Goal: Transaction & Acquisition: Register for event/course

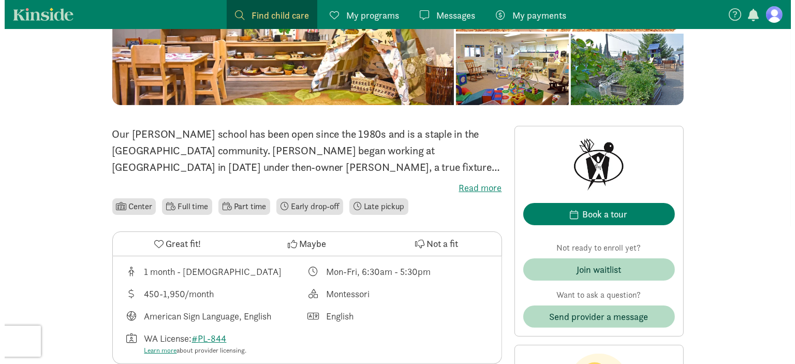
scroll to position [230, 0]
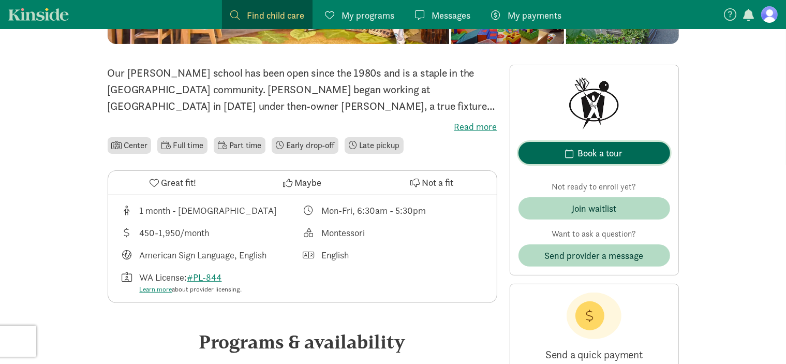
click at [616, 154] on div "Book a tour" at bounding box center [600, 153] width 45 height 14
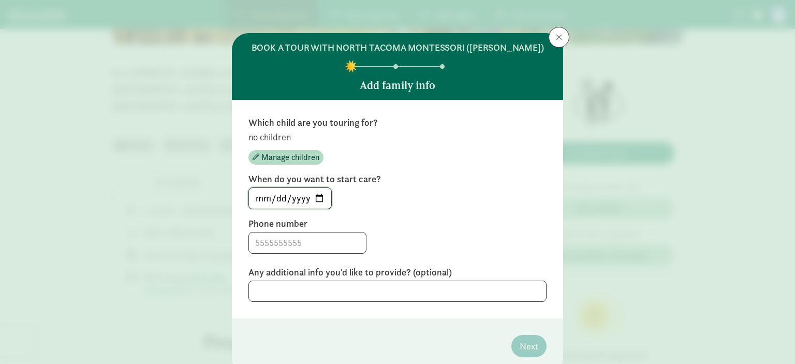
click at [317, 198] on input "[DATE]" at bounding box center [290, 198] width 82 height 21
type input "[DATE]"
click at [313, 240] on input at bounding box center [307, 242] width 117 height 21
click at [278, 159] on span "Manage children" at bounding box center [290, 157] width 58 height 12
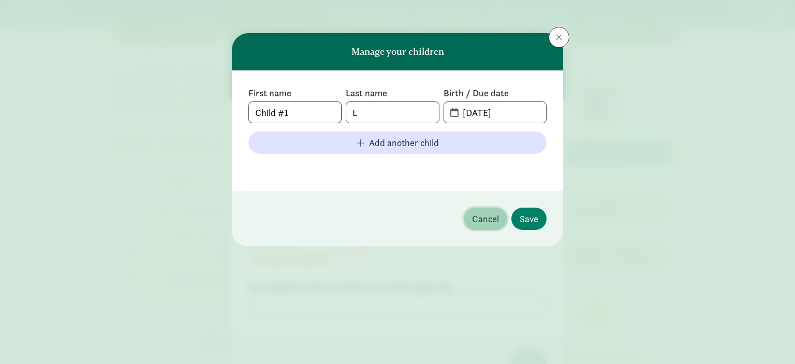
click at [487, 220] on span "Cancel" at bounding box center [485, 219] width 27 height 14
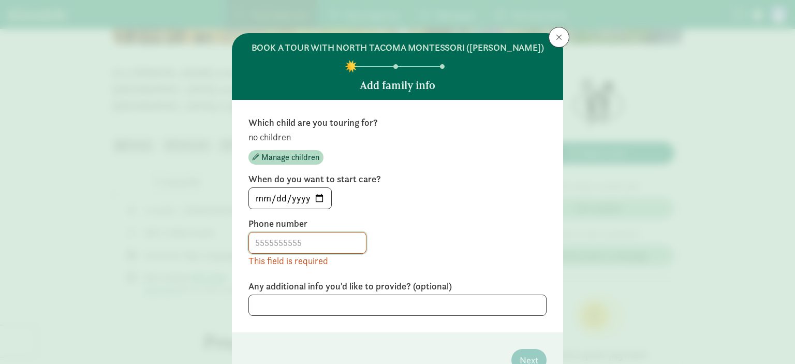
click at [305, 241] on input at bounding box center [307, 242] width 117 height 21
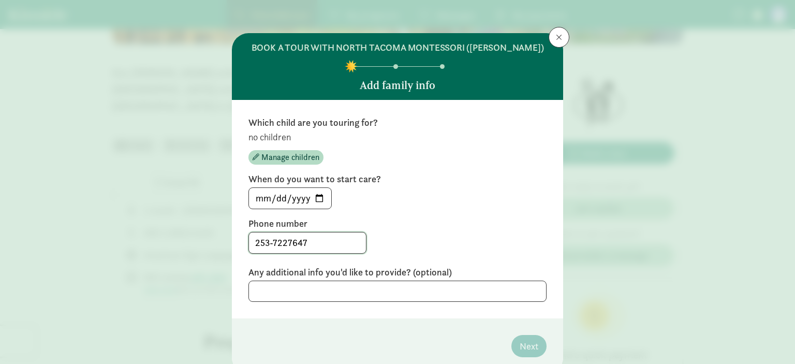
type input "253-7227647"
click at [345, 288] on textarea at bounding box center [397, 290] width 298 height 21
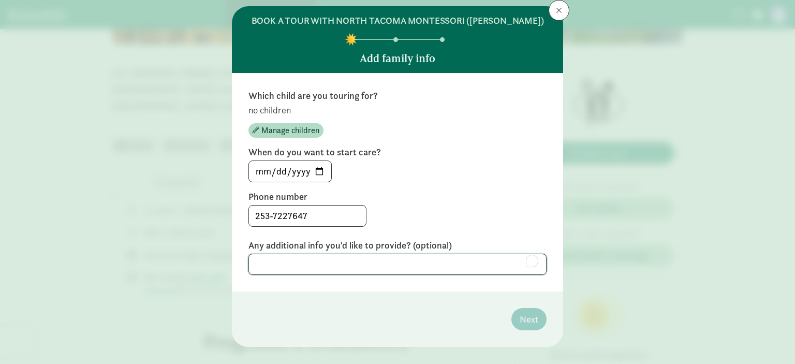
scroll to position [42, 0]
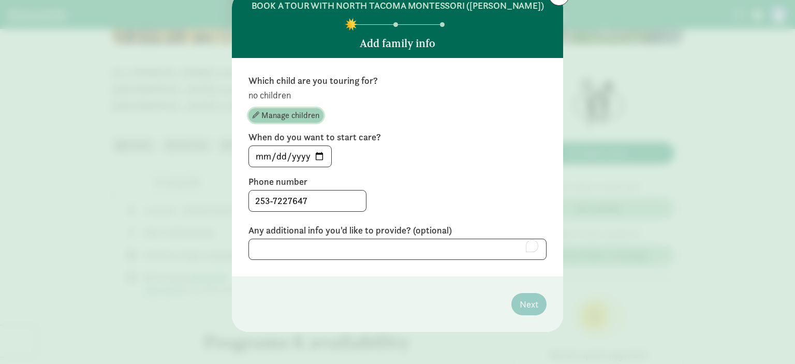
click at [277, 109] on span "Manage children" at bounding box center [290, 115] width 58 height 12
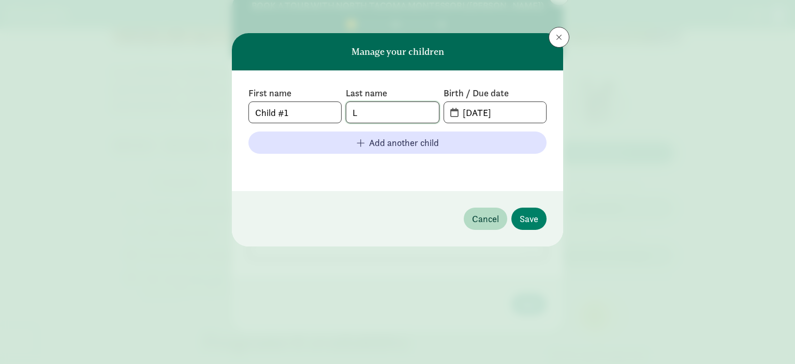
click at [374, 114] on input "L" at bounding box center [392, 112] width 92 height 21
drag, startPoint x: 374, startPoint y: 114, endPoint x: 344, endPoint y: 111, distance: 30.2
click at [344, 111] on div "First name Child #1 Last name L Birth / Due date 08-25-2025" at bounding box center [397, 105] width 298 height 36
click at [393, 115] on input "L" at bounding box center [392, 112] width 92 height 21
type input "Castro"
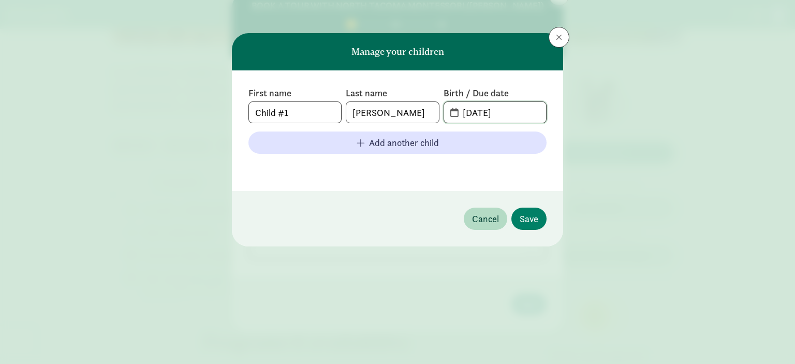
click at [524, 113] on input "08-25-2025" at bounding box center [501, 112] width 90 height 21
drag, startPoint x: 524, startPoint y: 113, endPoint x: 459, endPoint y: 113, distance: 64.7
click at [459, 113] on input "08-25-2025" at bounding box center [501, 112] width 90 height 21
type input "05-01-26"
click at [540, 218] on button "Save" at bounding box center [528, 218] width 35 height 22
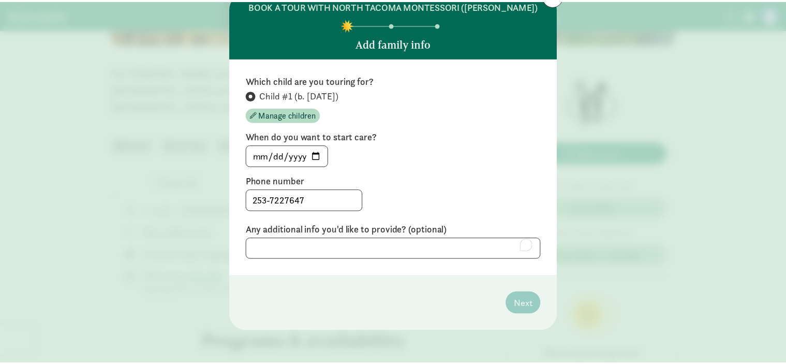
scroll to position [41, 0]
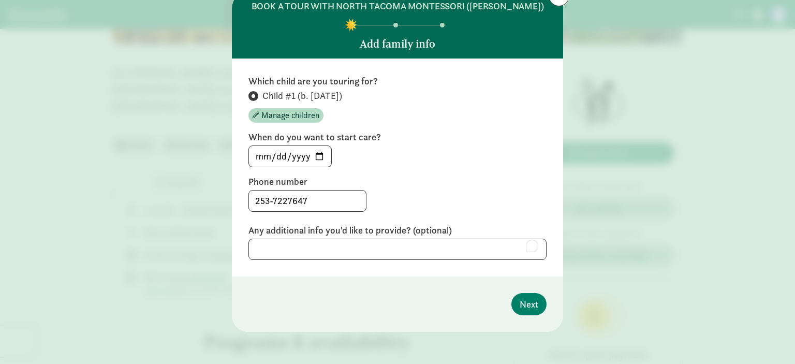
click at [333, 95] on span "Child #1 (b. May 2026)" at bounding box center [302, 96] width 80 height 12
click at [255, 95] on input "Child #1 (b. May 2026)" at bounding box center [251, 96] width 7 height 7
click at [311, 94] on span "Child #1 (b. May 2026)" at bounding box center [302, 96] width 80 height 12
click at [255, 94] on input "Child #1 (b. May 2026)" at bounding box center [251, 96] width 7 height 7
click at [290, 120] on span "Manage children" at bounding box center [290, 115] width 58 height 12
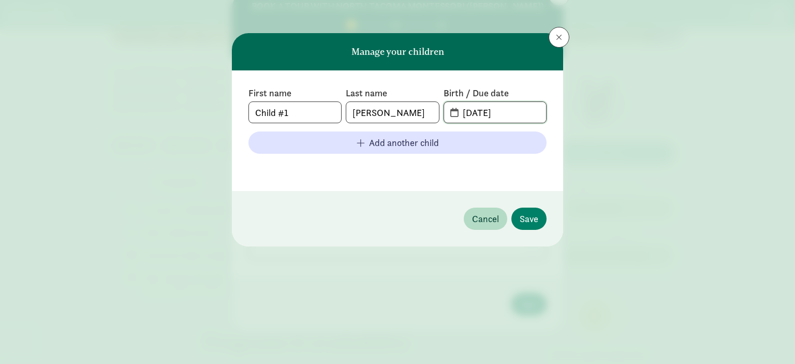
click at [482, 113] on input "05-01-2026" at bounding box center [501, 112] width 90 height 21
click at [471, 112] on input "05-01-2026" at bounding box center [501, 112] width 90 height 21
click at [559, 121] on div "First name Child #1 Last name Castro Birth / Due date 04-01-2026 Add another ch…" at bounding box center [397, 130] width 331 height 121
click at [485, 110] on input "04-01-2026" at bounding box center [501, 112] width 90 height 21
type input "04-30-2026"
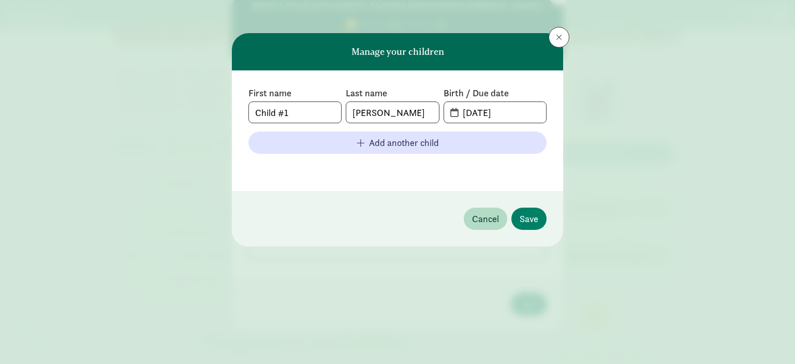
click at [554, 121] on div "First name Child #1 Last name Castro Birth / Due date 04-30-2026 Add another ch…" at bounding box center [397, 130] width 331 height 121
click at [534, 222] on span "Save" at bounding box center [528, 219] width 19 height 14
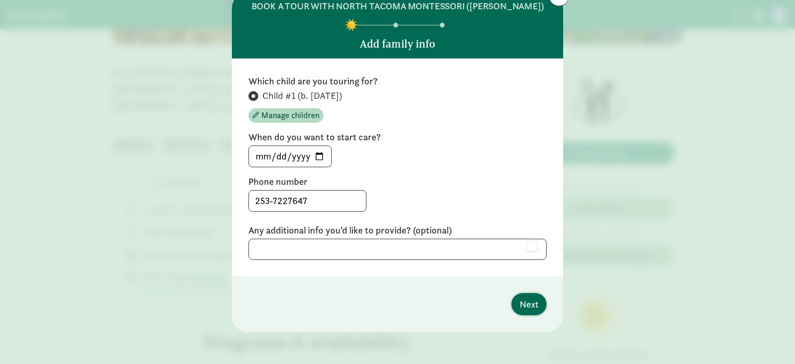
click at [531, 306] on span "Next" at bounding box center [528, 304] width 19 height 14
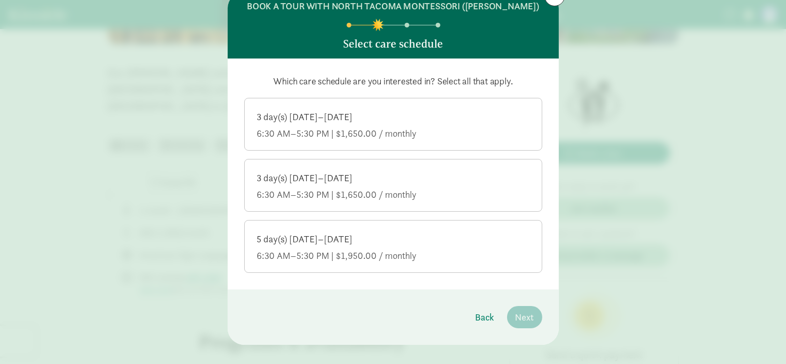
scroll to position [54, 0]
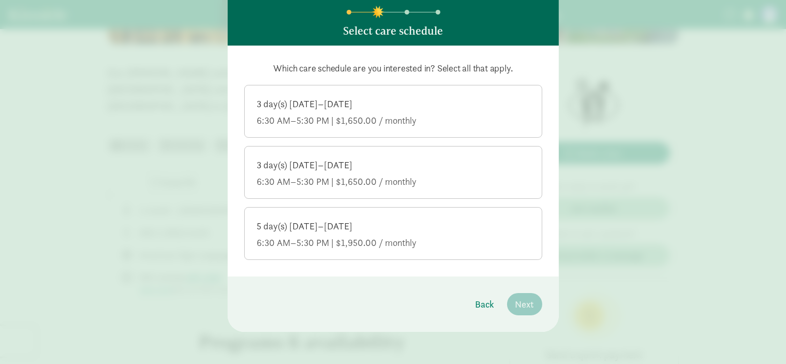
click at [445, 118] on div "6:30 AM–5:30 PM | $1,650.00 / monthly" at bounding box center [393, 120] width 272 height 12
click at [0, 0] on input "3 day(s) [DATE]–[DATE] 6:30 AM–5:30 PM | $1,650.00 / monthly" at bounding box center [0, 0] width 0 height 0
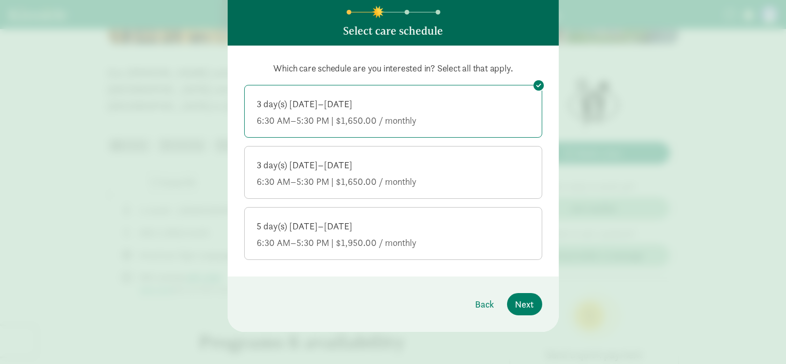
click at [437, 223] on div "5 day(s) [DATE]–[DATE]" at bounding box center [393, 226] width 272 height 12
click at [0, 0] on input "5 day(s) [DATE]–[DATE] 6:30 AM–5:30 PM | $1,950.00 / monthly" at bounding box center [0, 0] width 0 height 0
click at [451, 232] on div "5 day(s) [DATE]–[DATE] 6:30 AM–5:30 PM | $1,950.00 / monthly" at bounding box center [393, 234] width 272 height 29
click at [0, 0] on input "5 day(s) [DATE]–[DATE] 6:30 AM–5:30 PM | $1,950.00 / monthly" at bounding box center [0, 0] width 0 height 0
click at [451, 232] on div "5 day(s) [DATE]–[DATE] 6:30 AM–5:30 PM | $1,950.00 / monthly" at bounding box center [393, 234] width 272 height 29
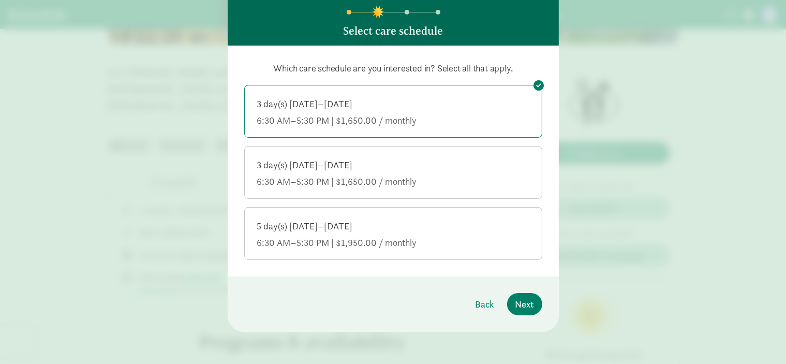
click at [0, 0] on input "5 day(s) [DATE]–[DATE] 6:30 AM–5:30 PM | $1,950.00 / monthly" at bounding box center [0, 0] width 0 height 0
click at [519, 302] on span "Next" at bounding box center [524, 304] width 19 height 14
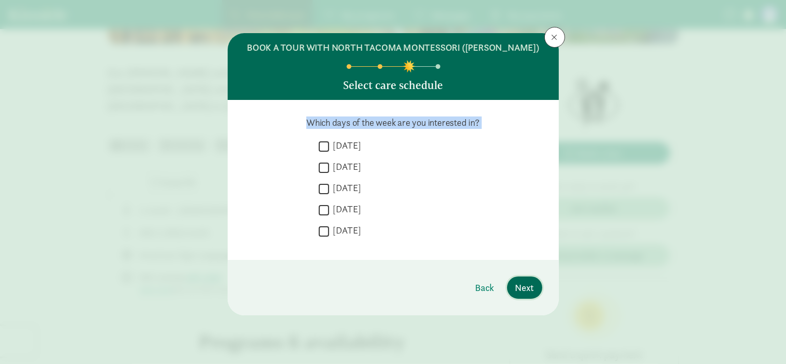
scroll to position [0, 0]
click at [323, 165] on input "[DATE]" at bounding box center [324, 167] width 10 height 14
checkbox input "true"
click at [322, 189] on input "[DATE]" at bounding box center [324, 189] width 10 height 14
checkbox input "true"
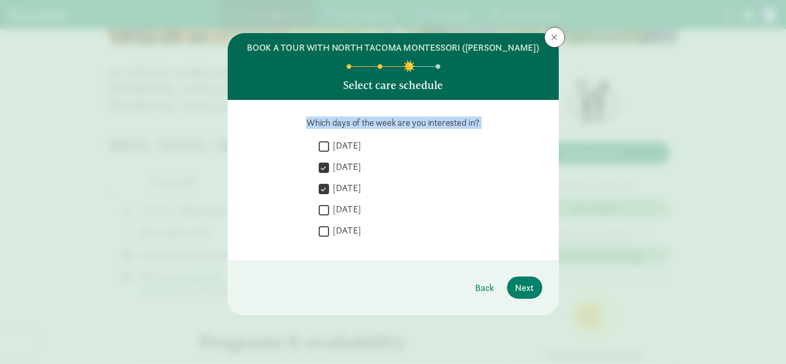
click at [323, 209] on input "[DATE]" at bounding box center [324, 210] width 10 height 14
checkbox input "true"
click at [324, 146] on input "[DATE]" at bounding box center [324, 146] width 10 height 14
checkbox input "true"
click at [528, 287] on span "Next" at bounding box center [524, 287] width 19 height 14
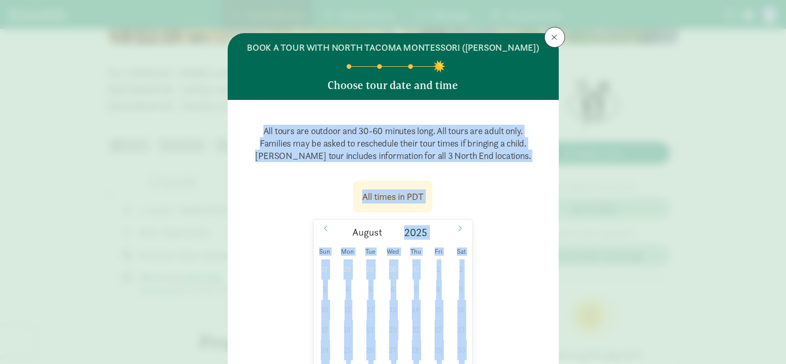
scroll to position [159, 0]
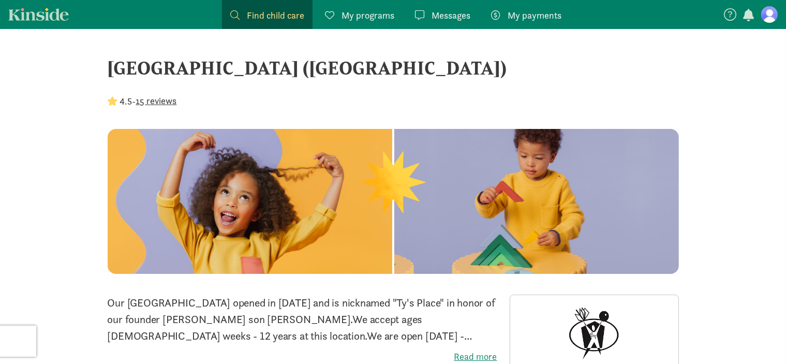
scroll to position [207, 0]
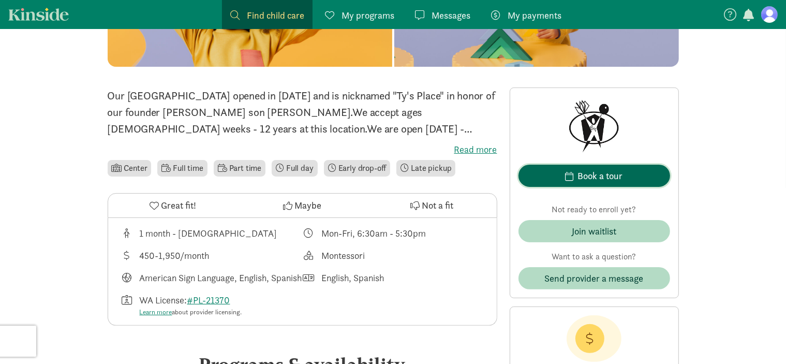
click at [584, 175] on div "Book a tour" at bounding box center [600, 176] width 45 height 14
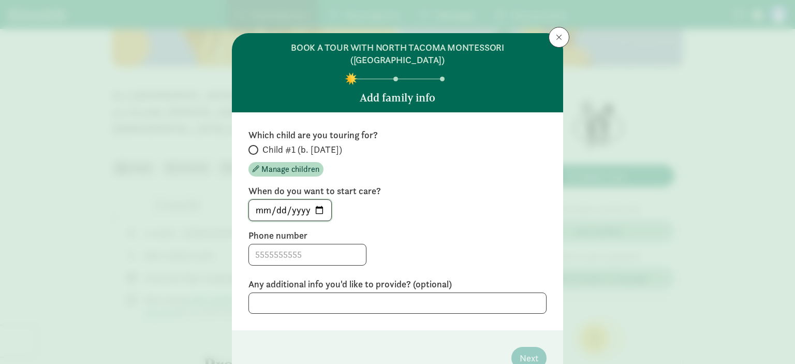
click at [318, 200] on input "[DATE]" at bounding box center [290, 210] width 82 height 21
click at [293, 200] on input "[DATE]" at bounding box center [290, 210] width 82 height 21
type input "[DATE]"
click at [399, 167] on div "Which child are you touring for? Child #1 (b. [DATE]) Manage children When do y…" at bounding box center [397, 221] width 298 height 185
click at [281, 244] on input at bounding box center [307, 254] width 117 height 21
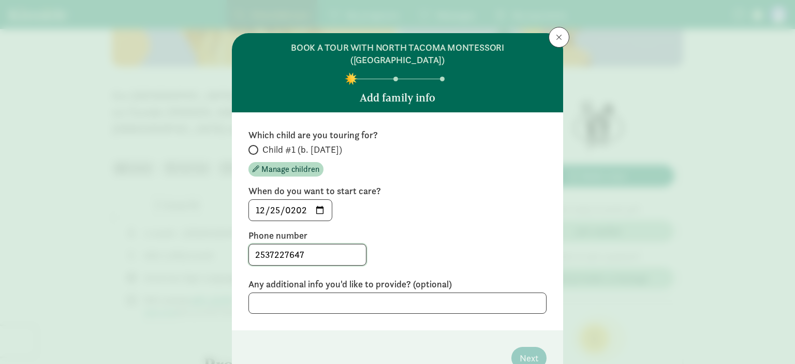
type input "2537227647"
click at [380, 209] on div "Which child are you touring for? Child #1 (b. [DATE]) Manage children When do y…" at bounding box center [397, 221] width 298 height 185
click at [251, 146] on input "Child #1 (b. [DATE])" at bounding box center [251, 149] width 7 height 7
radio input "true"
click at [524, 351] on span "Next" at bounding box center [528, 358] width 19 height 14
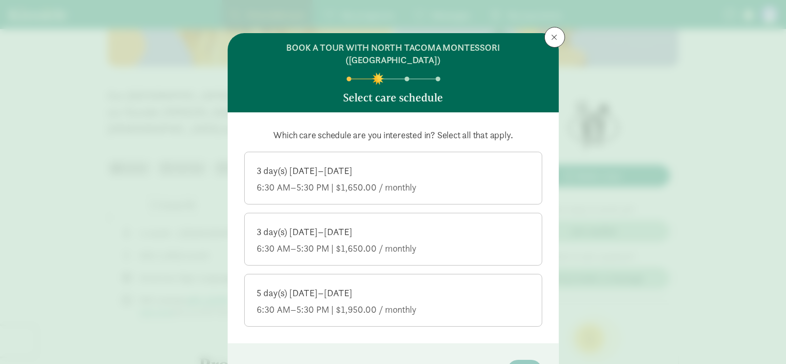
click at [435, 181] on div "6:30 AM–5:30 PM | $1,650.00 / monthly" at bounding box center [393, 187] width 272 height 12
click at [0, 0] on input "3 day(s) [DATE]–[DATE] 6:30 AM–5:30 PM | $1,650.00 / monthly" at bounding box center [0, 0] width 0 height 0
click at [439, 287] on div "5 day(s) [DATE]–[DATE]" at bounding box center [393, 293] width 272 height 12
click at [0, 0] on input "5 day(s) [DATE]–[DATE] 6:30 AM–5:30 PM | $1,950.00 / monthly" at bounding box center [0, 0] width 0 height 0
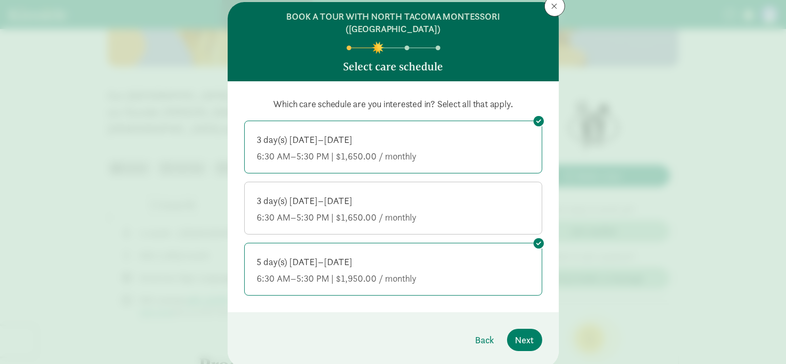
scroll to position [54, 0]
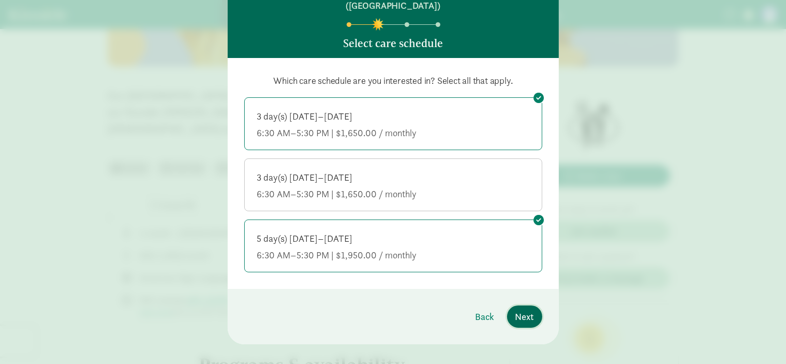
click at [522, 309] on span "Next" at bounding box center [524, 316] width 19 height 14
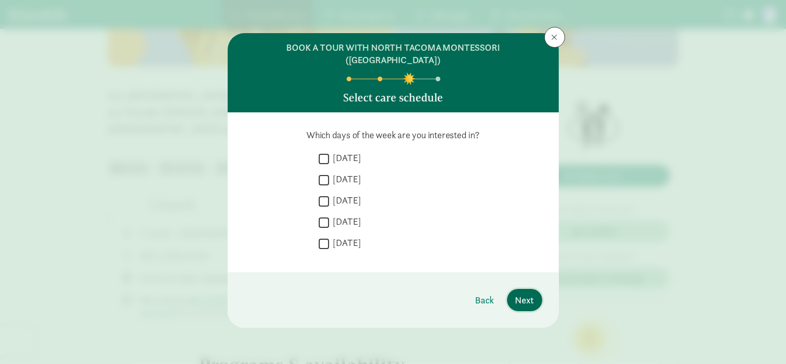
scroll to position [0, 0]
click at [329, 152] on input "Monday" at bounding box center [324, 159] width 10 height 14
checkbox input "true"
click at [325, 173] on input "Tuesday" at bounding box center [324, 180] width 10 height 14
checkbox input "true"
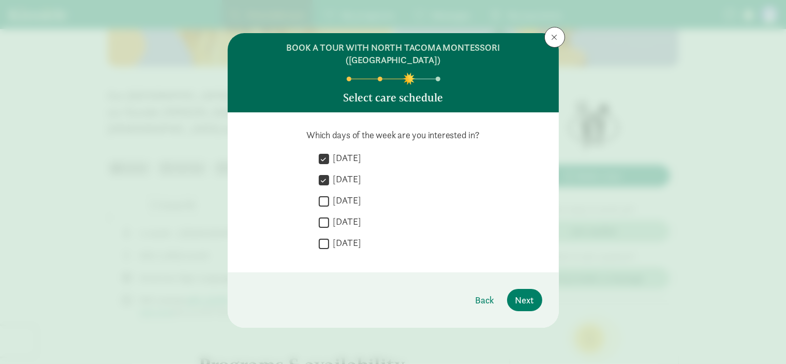
click at [326, 194] on input "Wednesday" at bounding box center [324, 201] width 10 height 14
checkbox input "true"
click at [327, 215] on input "Thursday" at bounding box center [324, 222] width 10 height 14
checkbox input "true"
click at [523, 293] on span "Next" at bounding box center [524, 300] width 19 height 14
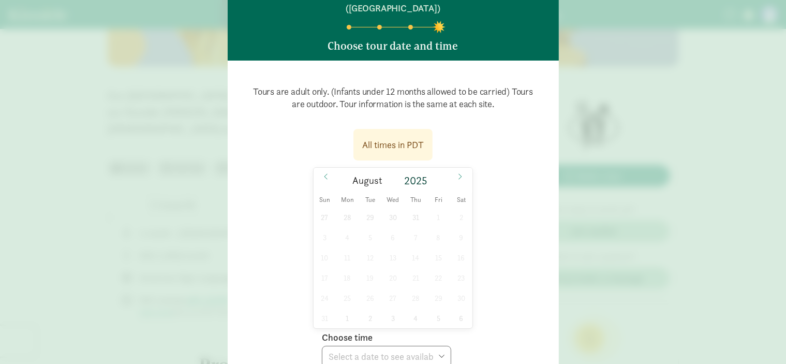
scroll to position [103, 0]
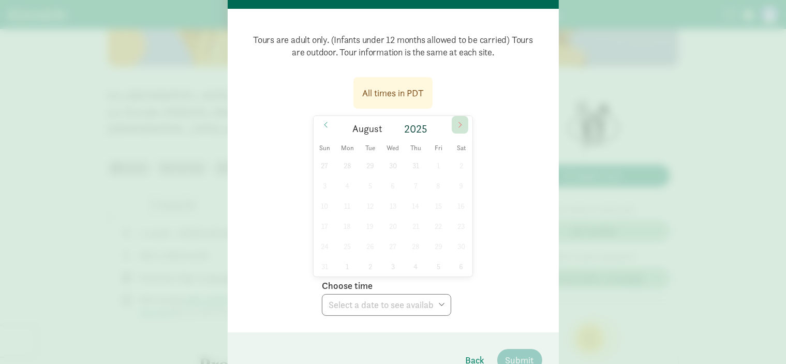
click at [459, 122] on icon at bounding box center [460, 125] width 3 height 6
click at [457, 121] on icon at bounding box center [460, 124] width 6 height 7
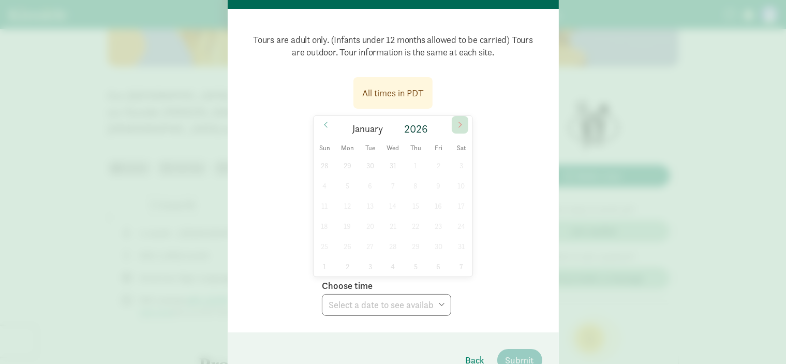
click at [457, 121] on icon at bounding box center [460, 124] width 6 height 7
click at [459, 121] on icon at bounding box center [460, 124] width 6 height 7
click at [457, 121] on icon at bounding box center [460, 124] width 6 height 7
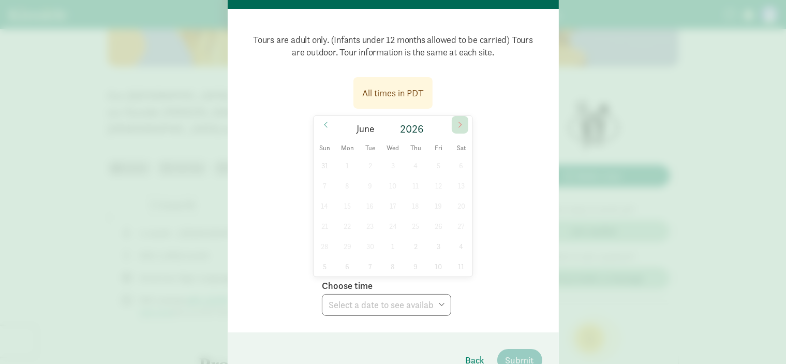
click at [457, 121] on icon at bounding box center [460, 124] width 6 height 7
click at [452, 116] on span at bounding box center [460, 125] width 17 height 18
click at [458, 117] on span at bounding box center [460, 125] width 17 height 18
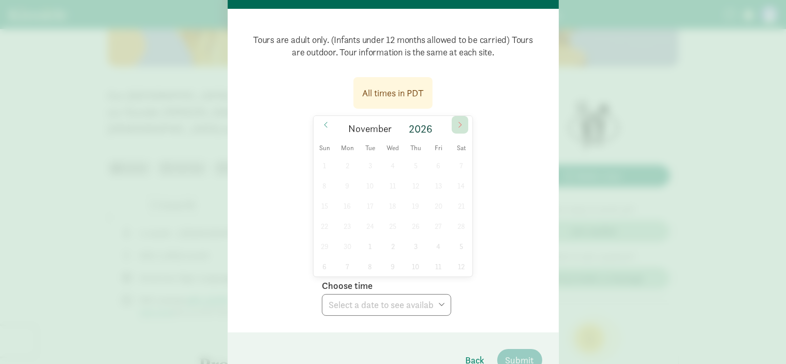
click at [458, 121] on icon at bounding box center [460, 124] width 6 height 7
click at [457, 121] on icon at bounding box center [460, 124] width 6 height 7
type input "2027"
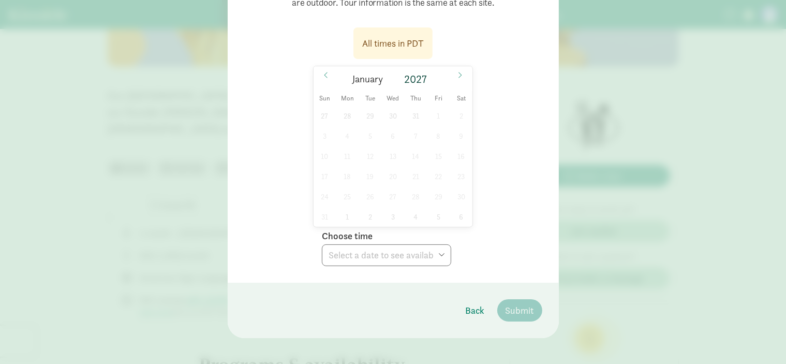
scroll to position [147, 0]
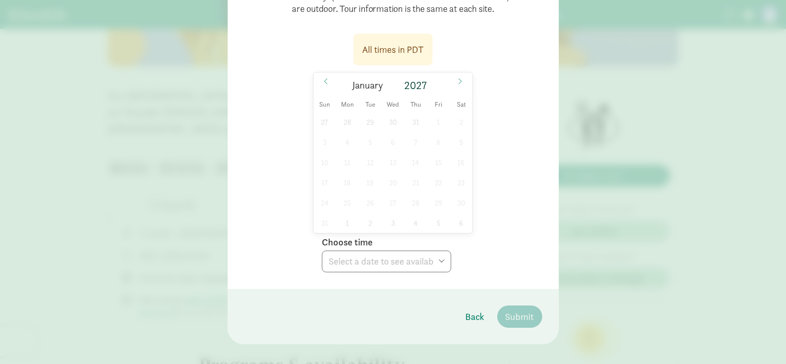
click at [406, 158] on div "27 28 29 30 31 1 2 3 4 5 6 7 8 9 10 11 12 13 14 15 16 17 18 19 20 21 22 23 24 2…" at bounding box center [393, 172] width 159 height 121
click at [414, 173] on div "27 28 29 30 31 1 2 3 4 5 6 7 8 9 10 11 12 13 14 15 16 17 18 19 20 21 22 23 24 2…" at bounding box center [393, 172] width 159 height 121
click at [349, 236] on label "Choose time" at bounding box center [347, 242] width 51 height 12
click at [394, 42] on div "All times in PDT" at bounding box center [393, 49] width 62 height 14
click at [457, 78] on icon at bounding box center [460, 81] width 6 height 7
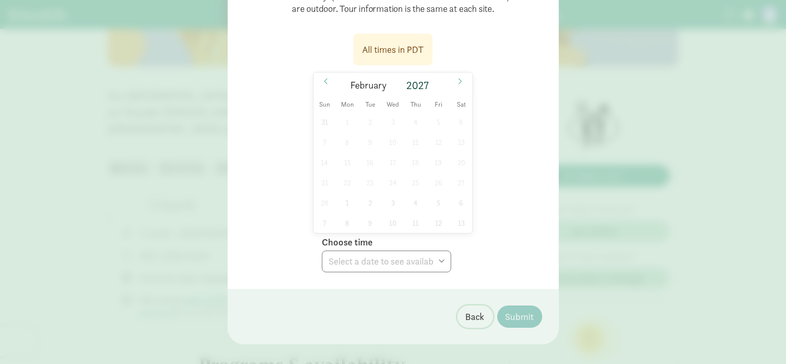
click at [474, 309] on span "Back" at bounding box center [475, 316] width 19 height 14
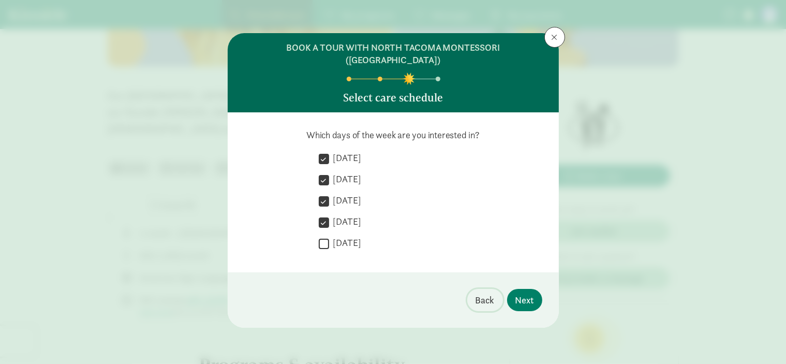
click at [488, 293] on span "Back" at bounding box center [485, 300] width 19 height 14
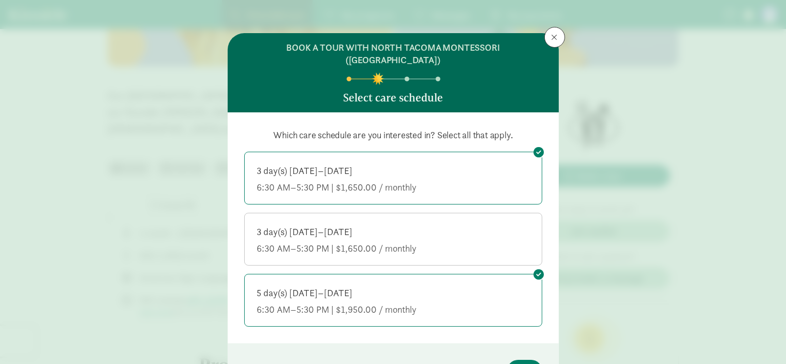
click at [469, 274] on label "5 day(s) Monday–Friday 6:30 AM–5:30 PM | $1,950.00 / monthly" at bounding box center [393, 299] width 297 height 50
click at [0, 0] on input "5 day(s) Monday–Friday 6:30 AM–5:30 PM | $1,950.00 / monthly" at bounding box center [0, 0] width 0 height 0
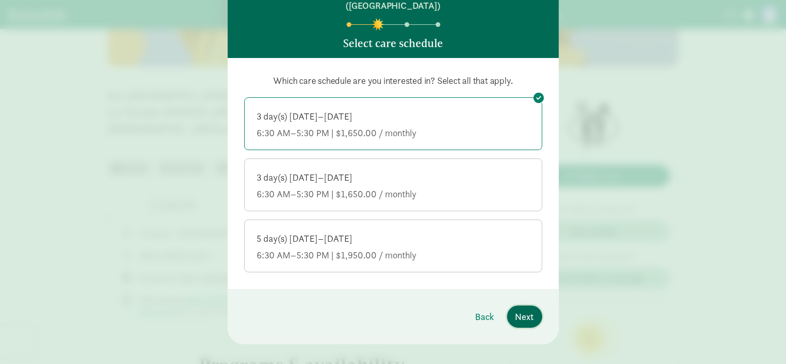
click at [527, 309] on span "Next" at bounding box center [524, 316] width 19 height 14
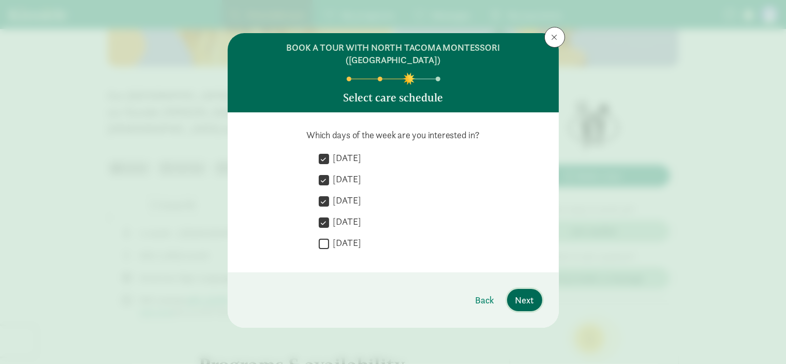
click at [522, 289] on button "Next" at bounding box center [524, 300] width 35 height 22
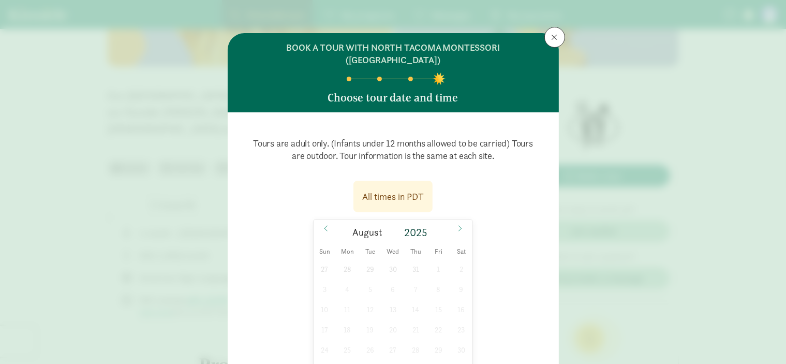
click at [403, 260] on div "27 28 29 30 31 1 2 3 4 5 6 7 8 9 10 11 12 13 14 15 16 17 18 19 20 21 22 23 24 2…" at bounding box center [393, 319] width 159 height 121
click at [413, 259] on div "27 28 29 30 31 1 2 3 4 5 6 7 8 9 10 11 12 13 14 15 16 17 18 19 20 21 22 23 24 2…" at bounding box center [393, 319] width 159 height 121
click at [413, 266] on div "27 28 29 30 31 1 2 3 4 5 6 7 8 9 10 11 12 13 14 15 16 17 18 19 20 21 22 23 24 2…" at bounding box center [393, 319] width 159 height 121
click at [415, 272] on div "27 28 29 30 31 1 2 3 4 5 6 7 8 9 10 11 12 13 14 15 16 17 18 19 20 21 22 23 24 2…" at bounding box center [393, 319] width 159 height 121
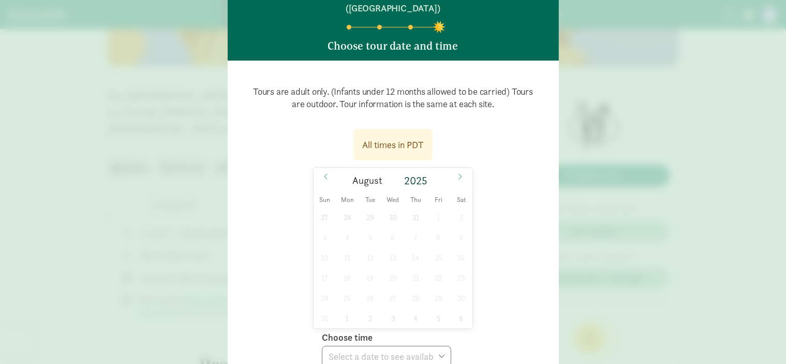
click at [409, 168] on div "August 2025" at bounding box center [393, 180] width 159 height 25
click at [412, 173] on div "2025" at bounding box center [417, 180] width 37 height 14
click at [422, 173] on div "2025" at bounding box center [417, 180] width 37 height 14
click at [459, 173] on icon at bounding box center [460, 176] width 6 height 7
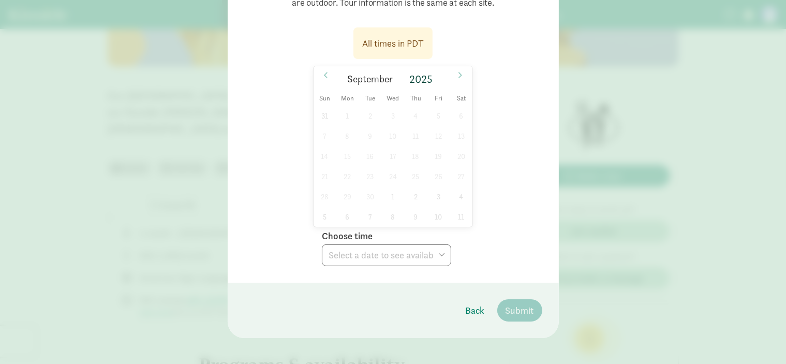
scroll to position [147, 0]
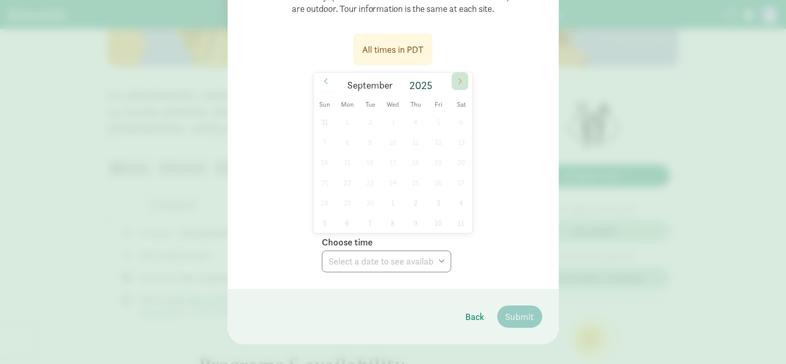
click at [452, 72] on span at bounding box center [460, 81] width 17 height 18
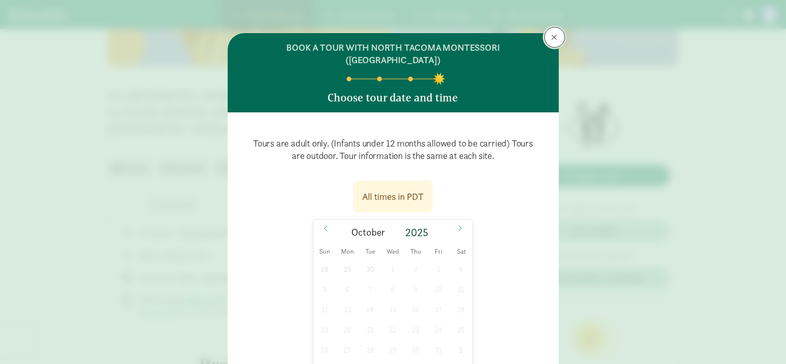
click at [556, 33] on button at bounding box center [554, 37] width 21 height 21
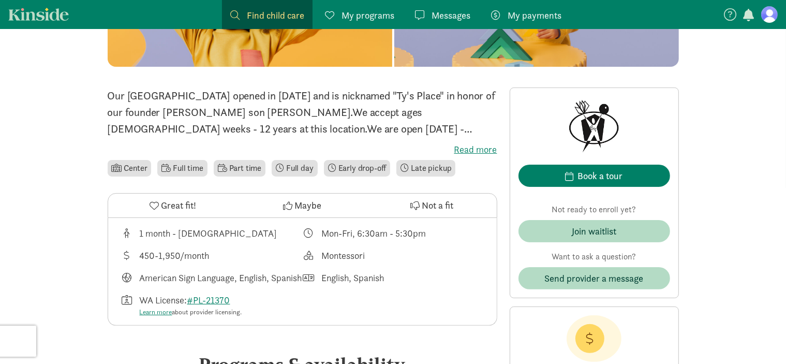
click at [470, 150] on label "Read more" at bounding box center [303, 149] width 390 height 12
click at [0, 0] on input "Read more" at bounding box center [0, 0] width 0 height 0
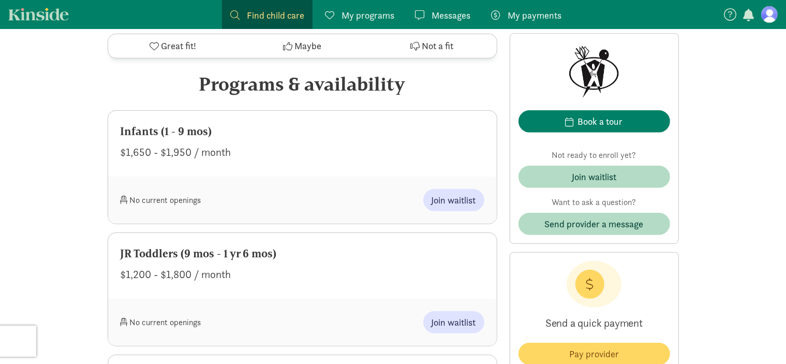
scroll to position [517, 0]
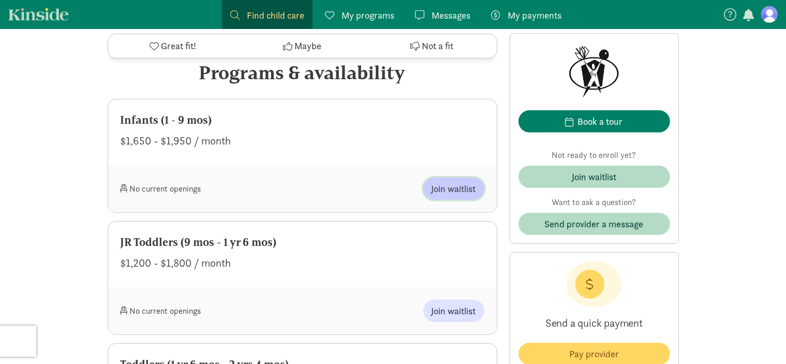
click at [453, 186] on span "Join waitlist" at bounding box center [454, 189] width 44 height 14
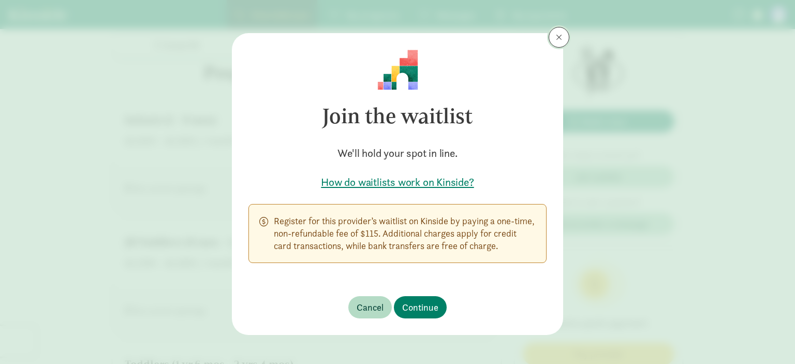
click at [551, 38] on button at bounding box center [558, 37] width 21 height 21
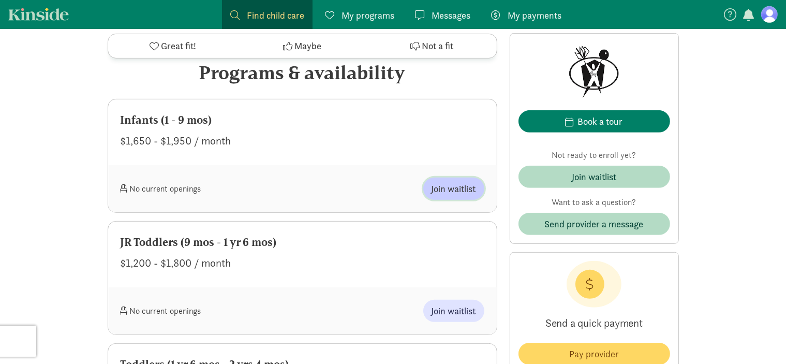
click at [458, 188] on span "Join waitlist" at bounding box center [454, 189] width 44 height 14
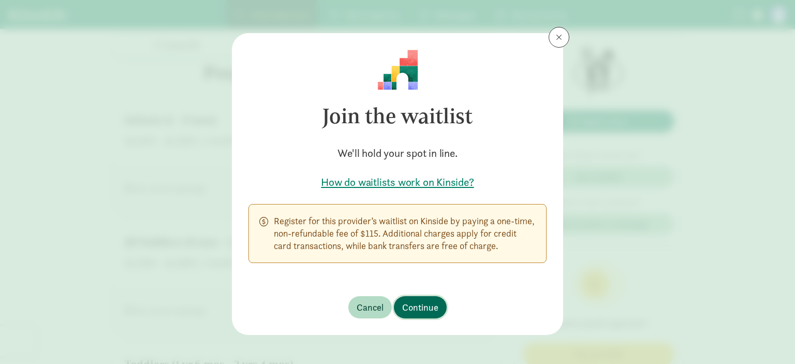
click at [414, 304] on span "Continue" at bounding box center [420, 307] width 36 height 14
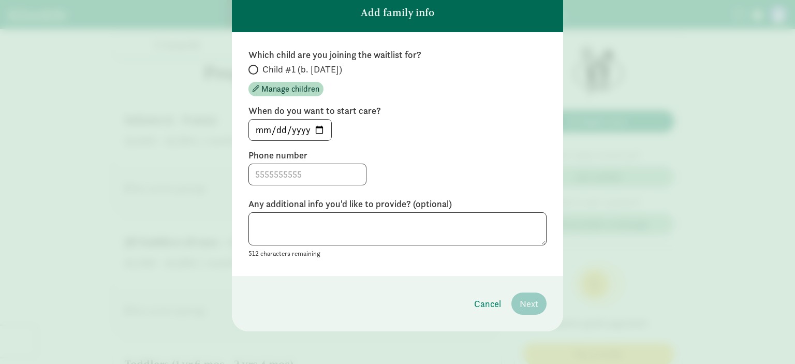
scroll to position [0, 0]
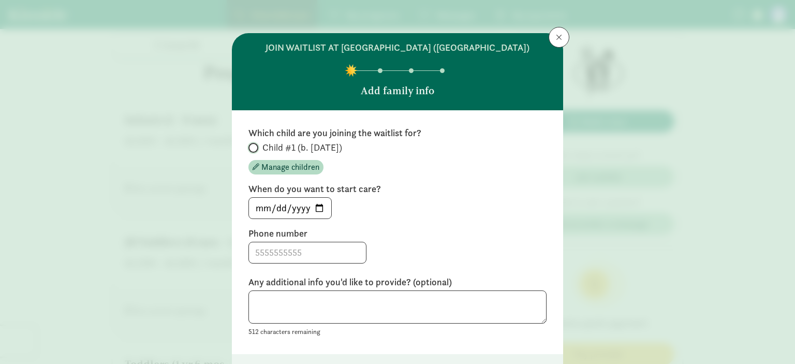
click at [250, 147] on input "Child #1 (b. April 2026)" at bounding box center [251, 147] width 7 height 7
radio input "true"
click at [317, 208] on input "2025-08-25" at bounding box center [290, 208] width 82 height 21
click at [299, 206] on input "2025-08-25" at bounding box center [290, 208] width 82 height 21
click at [260, 202] on input "2026-08-25" at bounding box center [290, 208] width 82 height 21
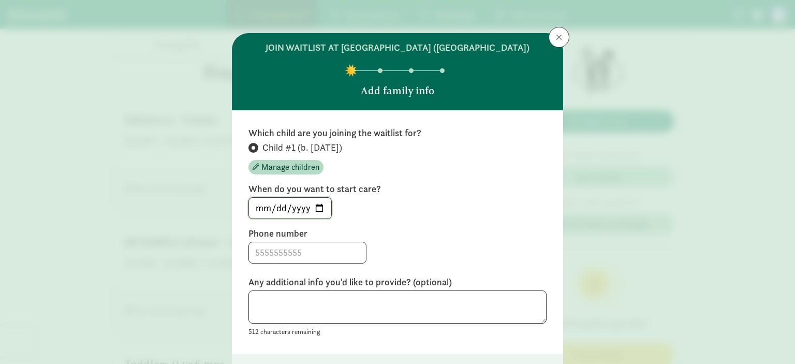
type input "2026-12-25"
type input "2026-12-01"
click at [373, 201] on div "2026-12-01" at bounding box center [397, 208] width 298 height 22
click at [365, 202] on div "2026-12-01" at bounding box center [397, 208] width 298 height 22
click at [302, 254] on input at bounding box center [307, 252] width 117 height 21
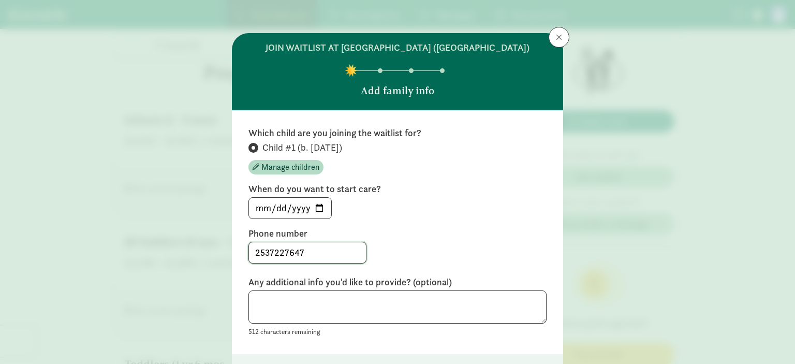
type input "2537227647"
click at [397, 223] on div "Which child are you joining the waitlist for? Child #1 (b. April 2026) Manage c…" at bounding box center [397, 232] width 298 height 211
click at [339, 303] on textarea at bounding box center [397, 307] width 298 height 34
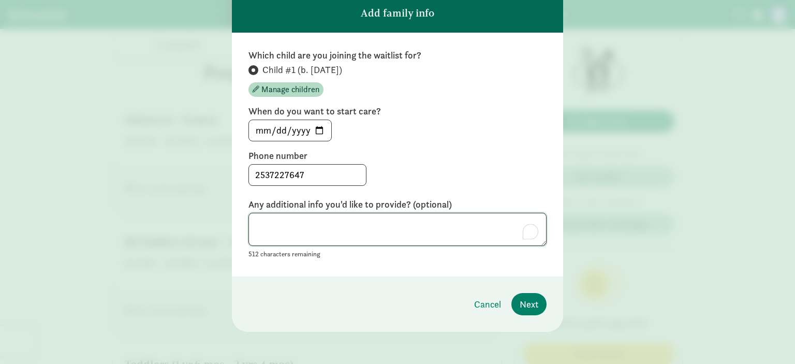
scroll to position [78, 0]
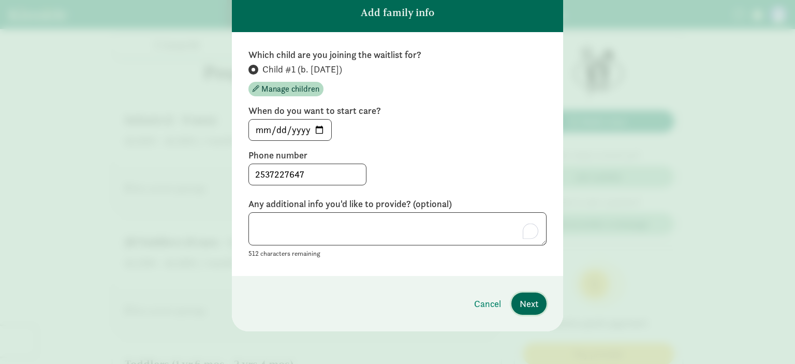
click at [528, 305] on span "Next" at bounding box center [528, 303] width 19 height 14
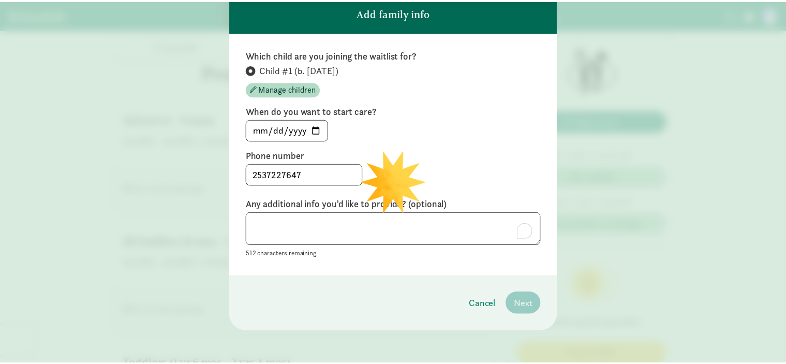
scroll to position [0, 0]
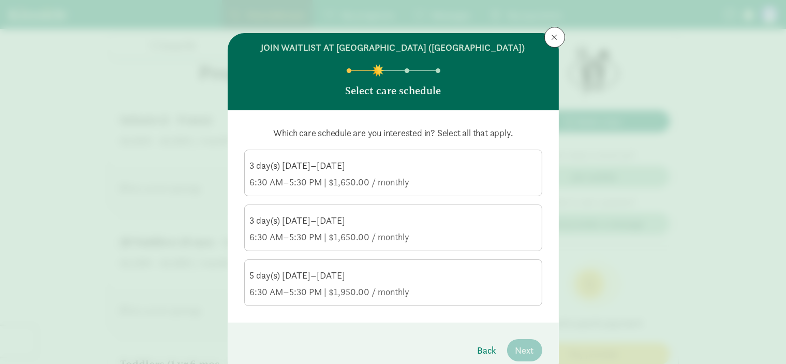
click at [470, 176] on div "6:30 AM–5:30 PM | $1,650.00 / monthly" at bounding box center [393, 182] width 287 height 12
click at [0, 0] on input "3 day(s) Monday–Friday 6:30 AM–5:30 PM | $1,650.00 / monthly" at bounding box center [0, 0] width 0 height 0
click at [422, 285] on div "5 day(s) Monday–Friday 6:30 AM–5:30 PM | $1,950.00 / monthly" at bounding box center [393, 283] width 287 height 29
click at [0, 0] on input "5 day(s) Monday–Friday 6:30 AM–5:30 PM | $1,950.00 / monthly" at bounding box center [0, 0] width 0 height 0
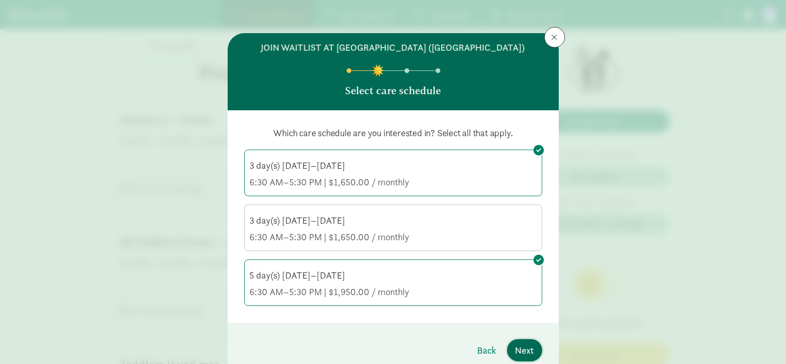
click at [517, 349] on span "Next" at bounding box center [524, 350] width 19 height 14
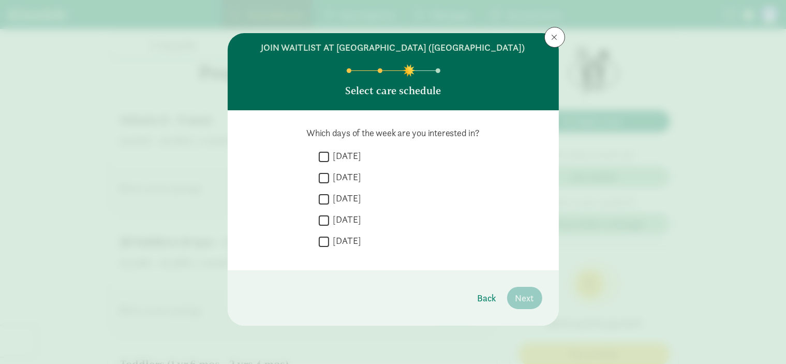
click at [327, 155] on input "Monday" at bounding box center [324, 157] width 10 height 14
checkbox input "true"
click at [323, 179] on input "Tuesday" at bounding box center [324, 178] width 10 height 14
checkbox input "true"
click at [323, 200] on input "[DATE]" at bounding box center [324, 199] width 10 height 14
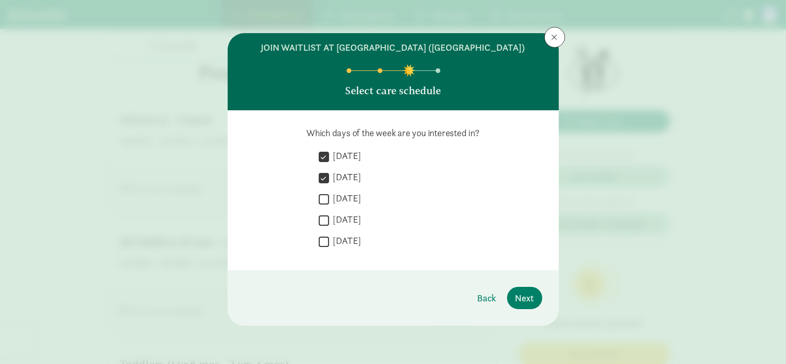
checkbox input "true"
click at [322, 219] on input "[DATE]" at bounding box center [324, 220] width 10 height 14
checkbox input "true"
drag, startPoint x: 519, startPoint y: 300, endPoint x: 515, endPoint y: 292, distance: 8.6
click at [519, 299] on span "Next" at bounding box center [524, 298] width 19 height 14
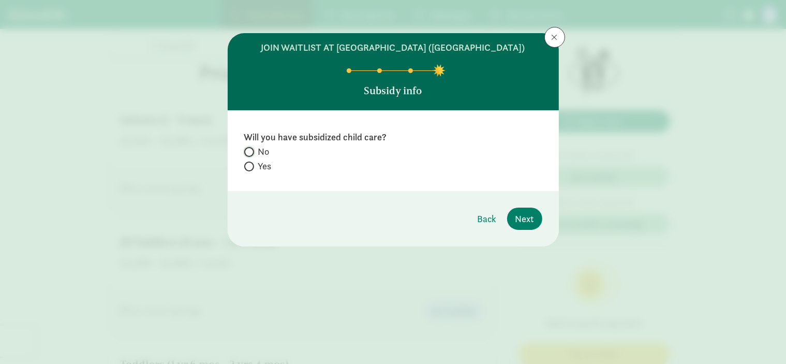
click at [249, 152] on input "No" at bounding box center [247, 151] width 7 height 7
radio input "true"
click at [518, 222] on span "Next" at bounding box center [524, 219] width 19 height 14
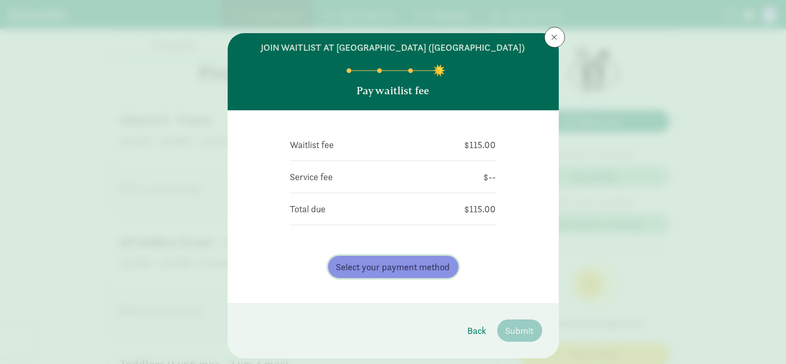
click at [421, 272] on span "Select your payment method" at bounding box center [393, 267] width 114 height 14
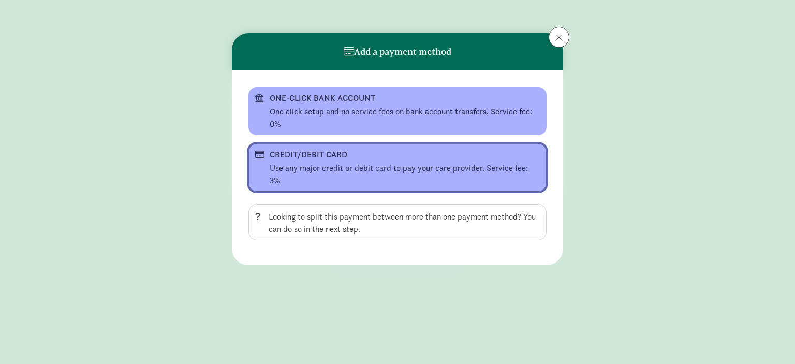
click at [368, 166] on div "Use any major credit or debit card to pay your care provider. Service fee: 3%" at bounding box center [405, 174] width 270 height 25
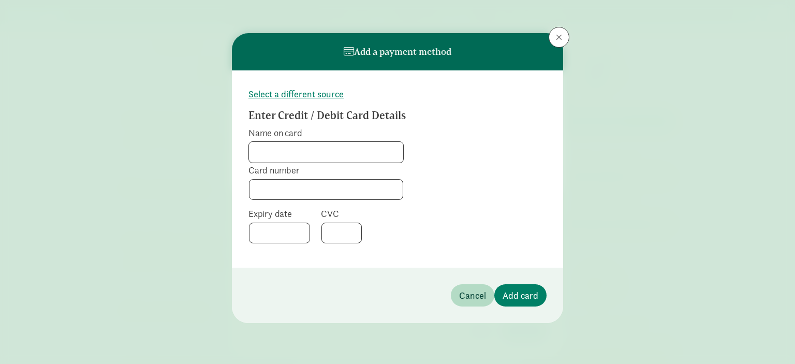
click at [334, 152] on input "Name on card" at bounding box center [326, 152] width 154 height 21
click at [329, 156] on input "Name on card" at bounding box center [326, 152] width 154 height 21
click at [306, 153] on input "Name on card" at bounding box center [326, 152] width 154 height 21
type input "Gabrielle Lewis"
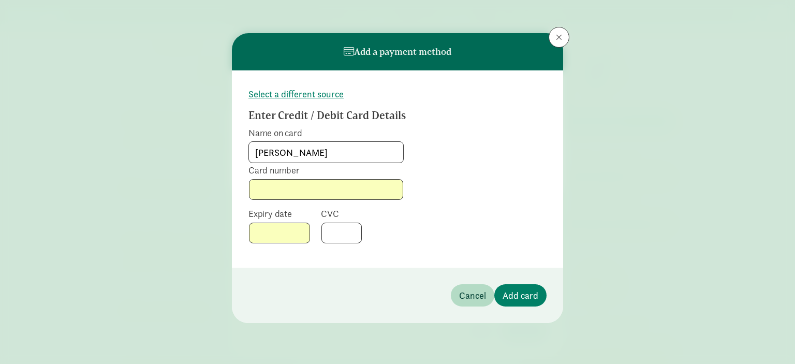
click at [420, 218] on form "Select a different source Enter Credit / Debit Card Details Name on card Gabrie…" at bounding box center [397, 169] width 298 height 164
click at [524, 294] on span "Add card" at bounding box center [520, 295] width 36 height 14
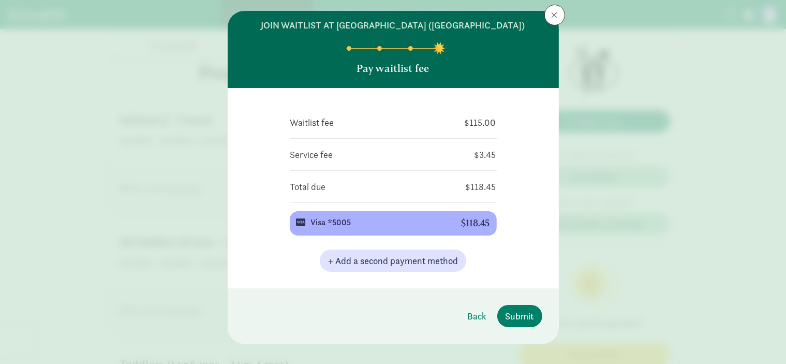
scroll to position [35, 0]
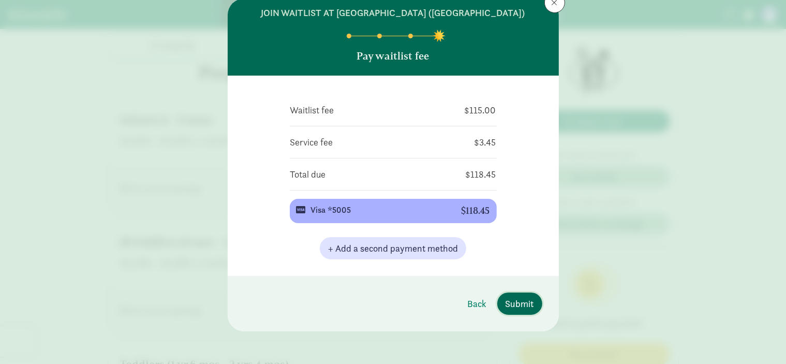
click at [519, 306] on span "Submit" at bounding box center [520, 303] width 28 height 14
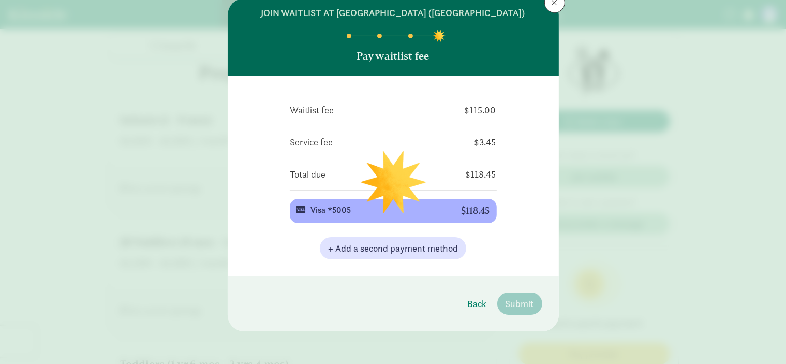
scroll to position [0, 0]
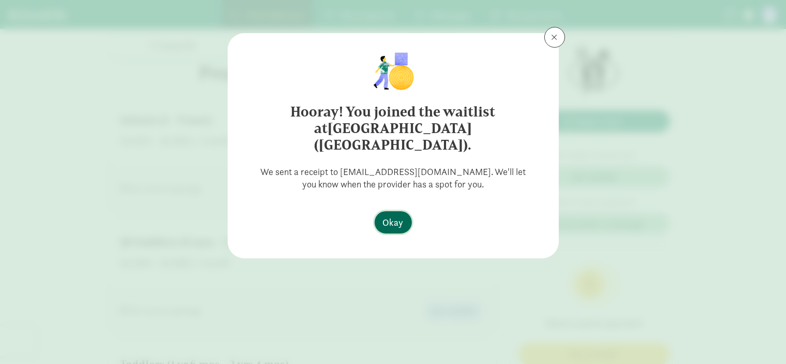
click at [396, 215] on span "Okay" at bounding box center [393, 222] width 21 height 14
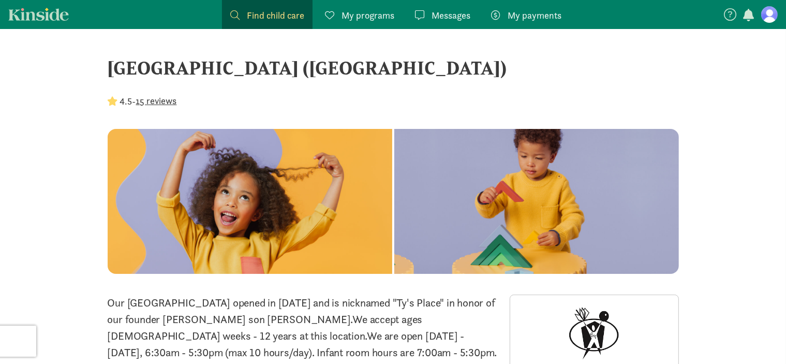
click at [772, 18] on figure at bounding box center [769, 14] width 17 height 17
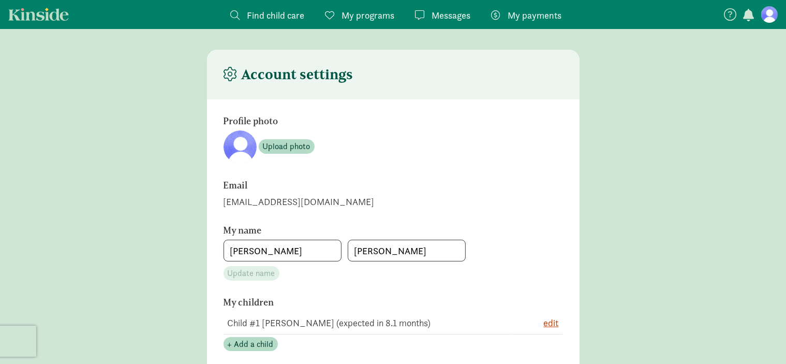
click at [449, 14] on span "Messages" at bounding box center [451, 15] width 39 height 14
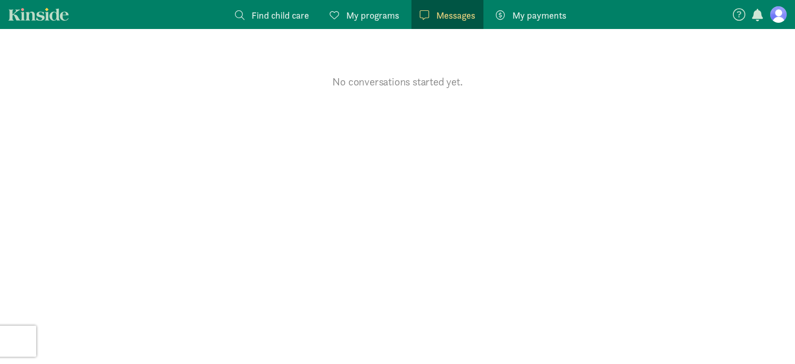
click at [376, 20] on span "My programs" at bounding box center [372, 15] width 53 height 14
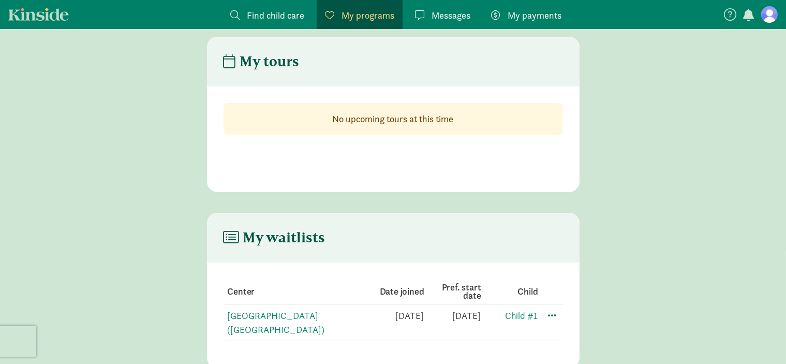
scroll to position [21, 0]
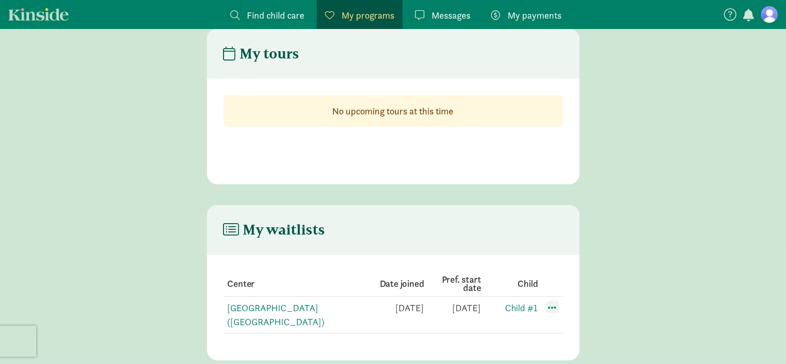
click at [557, 306] on span at bounding box center [552, 307] width 12 height 12
click at [575, 254] on header "My waitlists" at bounding box center [393, 230] width 373 height 50
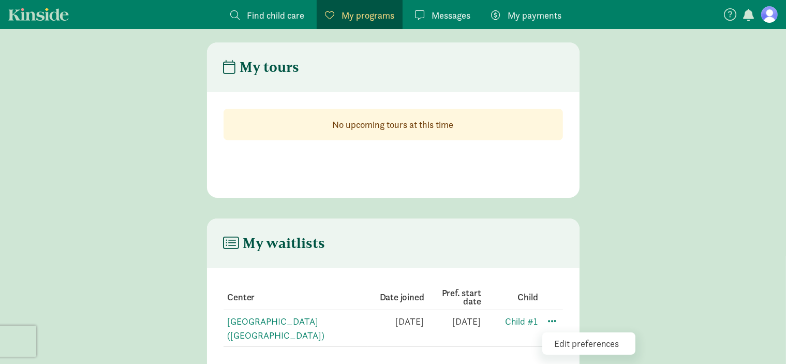
scroll to position [0, 0]
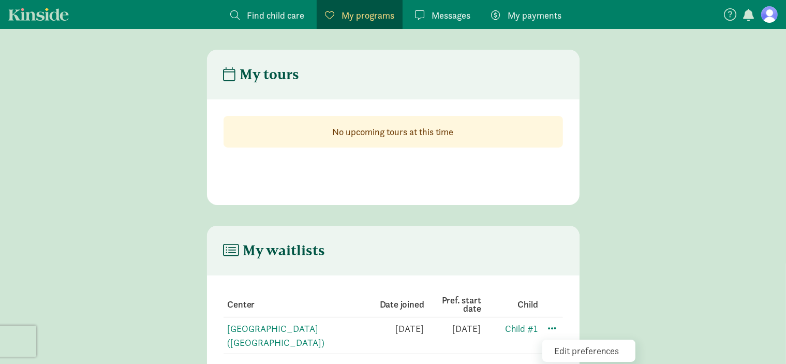
click at [279, 16] on span "Find child care" at bounding box center [275, 15] width 57 height 14
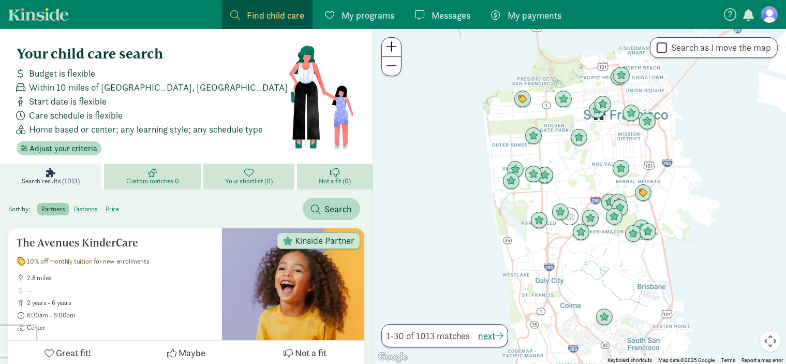
click at [264, 16] on span "Find child care" at bounding box center [275, 15] width 57 height 14
click at [101, 210] on label "distance" at bounding box center [112, 209] width 22 height 12
click at [73, 205] on input "distance" at bounding box center [73, 205] width 0 height 0
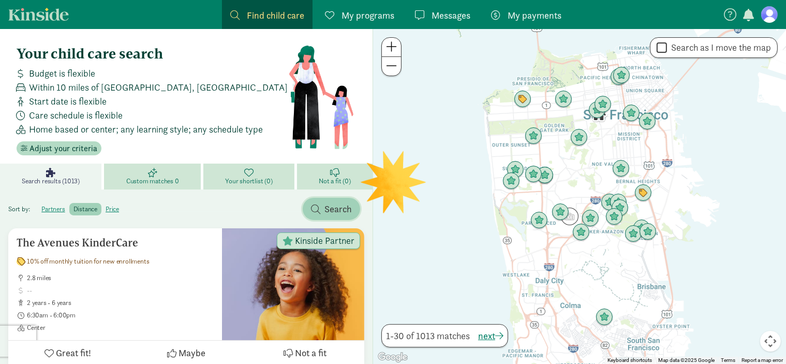
click at [313, 206] on span "button" at bounding box center [315, 208] width 9 height 9
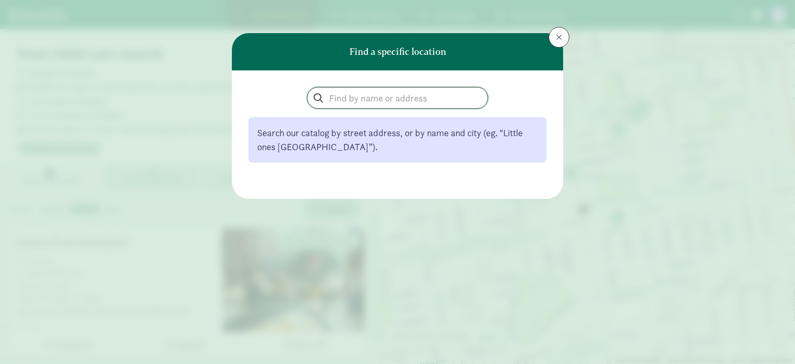
click at [367, 100] on input "search" at bounding box center [397, 97] width 180 height 21
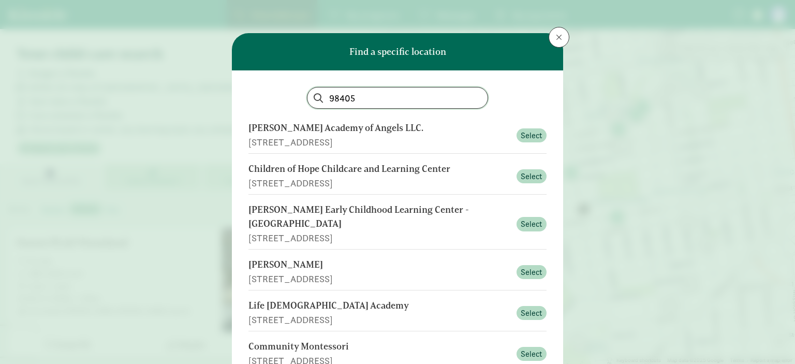
type input "98405"
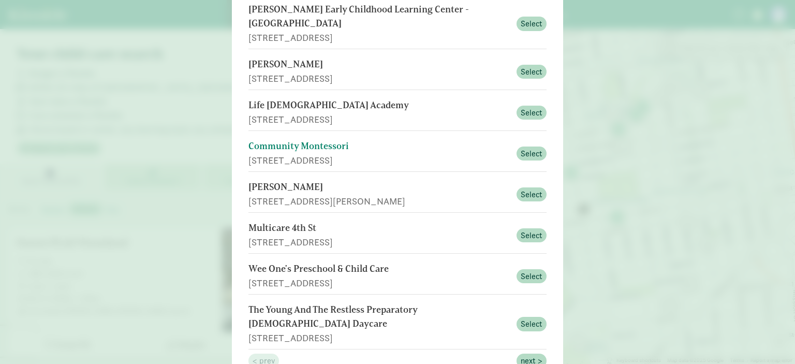
scroll to position [207, 0]
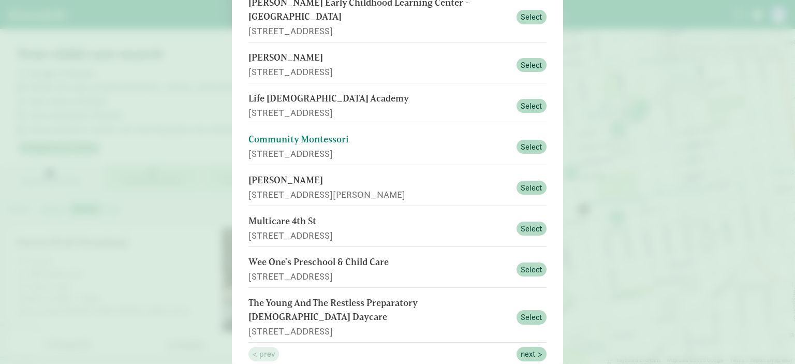
click at [433, 132] on div "Community Montessori" at bounding box center [379, 139] width 262 height 14
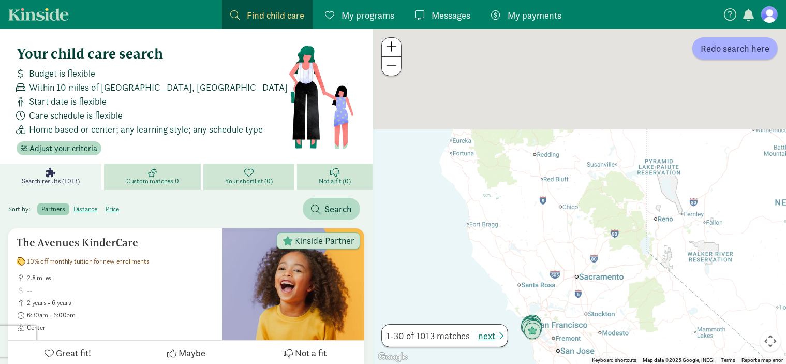
drag, startPoint x: 519, startPoint y: 85, endPoint x: 534, endPoint y: 281, distance: 196.2
click at [538, 305] on div at bounding box center [579, 196] width 413 height 335
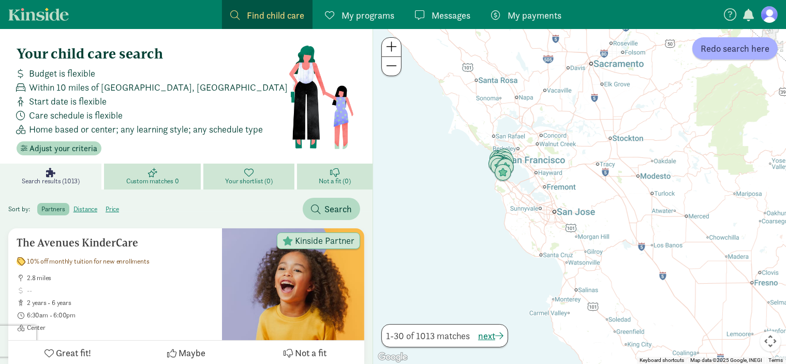
click at [377, 17] on span "My programs" at bounding box center [367, 15] width 53 height 14
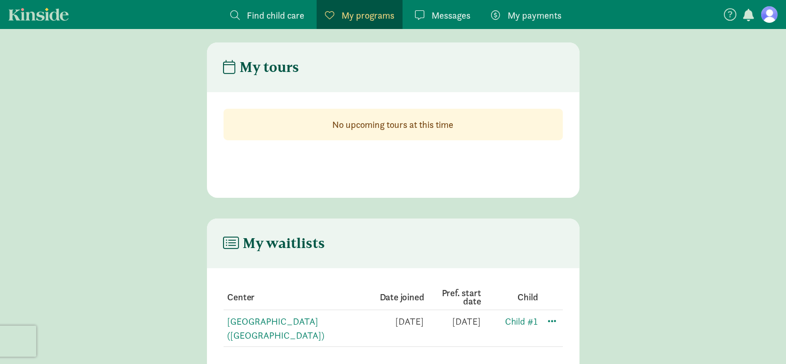
scroll to position [21, 0]
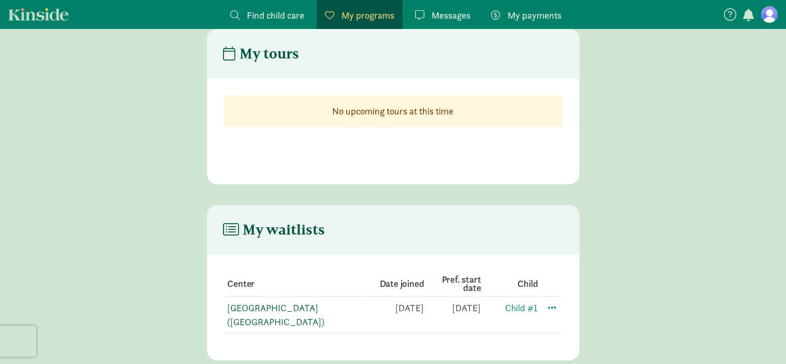
click at [283, 305] on link "[GEOGRAPHIC_DATA] ([GEOGRAPHIC_DATA])" at bounding box center [276, 315] width 97 height 26
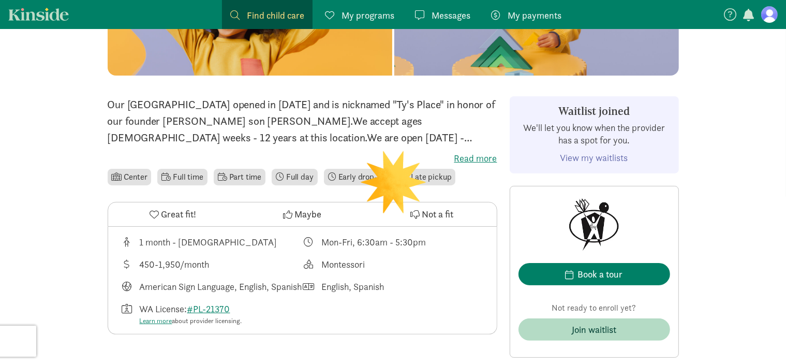
scroll to position [310, 0]
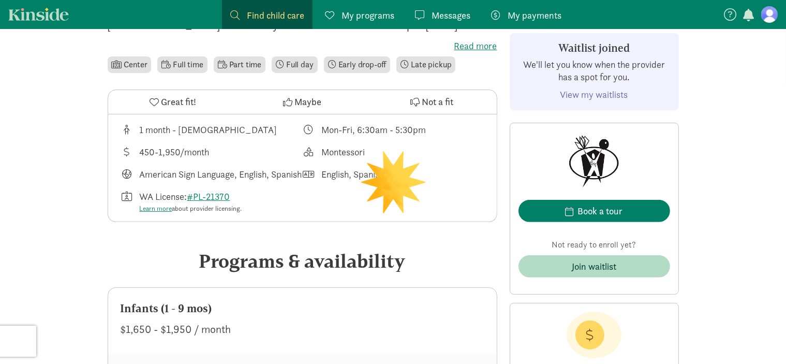
click at [605, 94] on link "View my waitlists" at bounding box center [594, 94] width 68 height 12
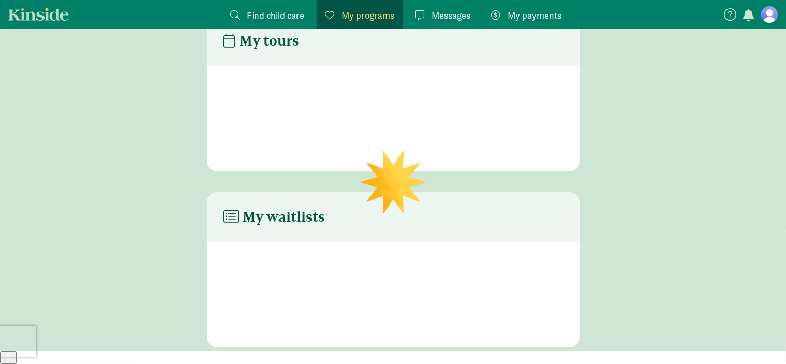
scroll to position [21, 0]
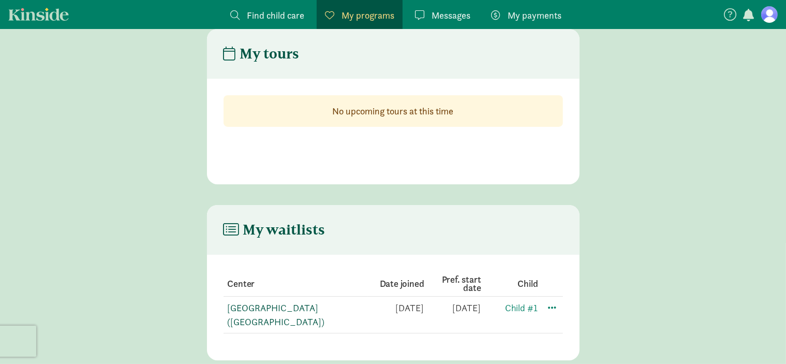
click at [290, 308] on link "[GEOGRAPHIC_DATA] ([GEOGRAPHIC_DATA])" at bounding box center [276, 315] width 97 height 26
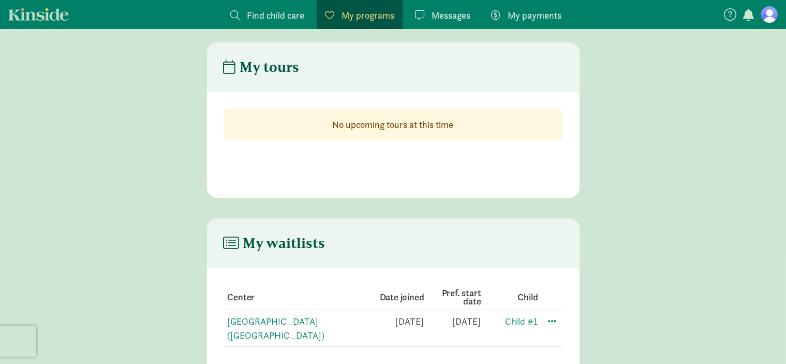
scroll to position [0, 0]
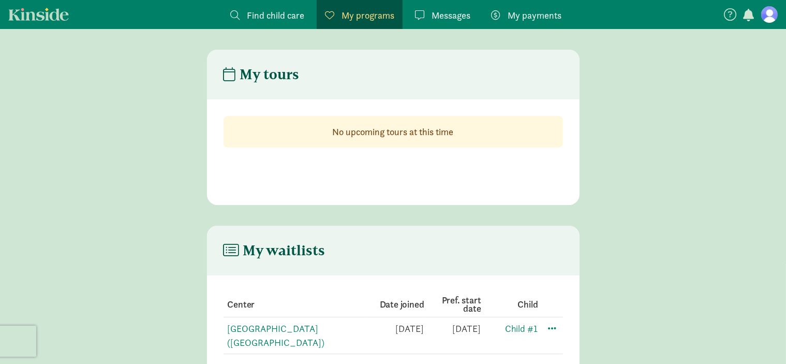
click at [774, 14] on figure at bounding box center [769, 14] width 17 height 17
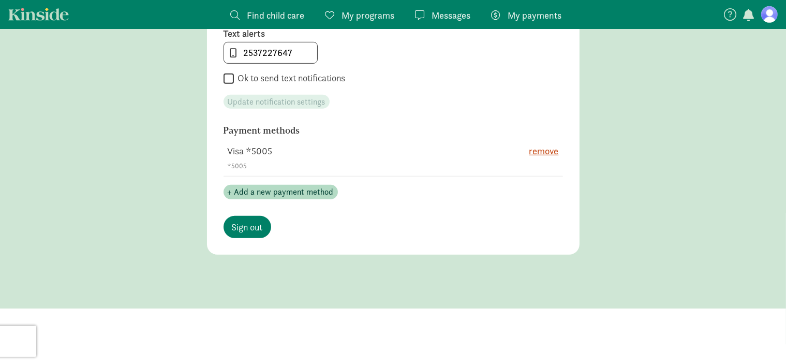
scroll to position [581, 0]
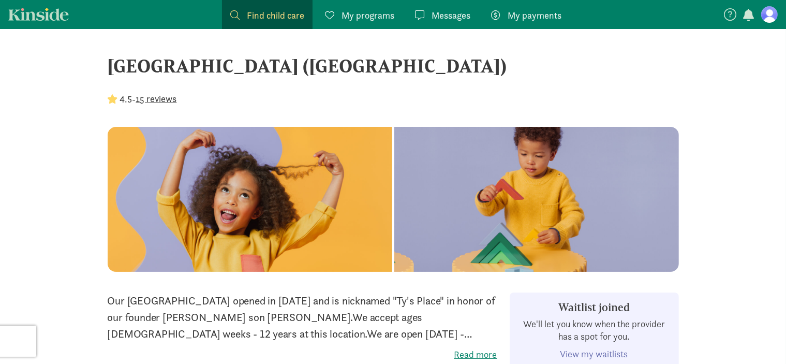
scroll to position [54, 0]
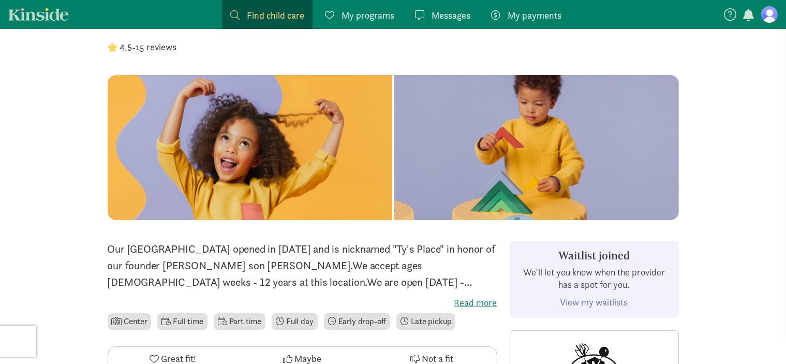
click at [479, 306] on label "Read more" at bounding box center [303, 302] width 390 height 12
click at [0, 0] on input "Read more" at bounding box center [0, 0] width 0 height 0
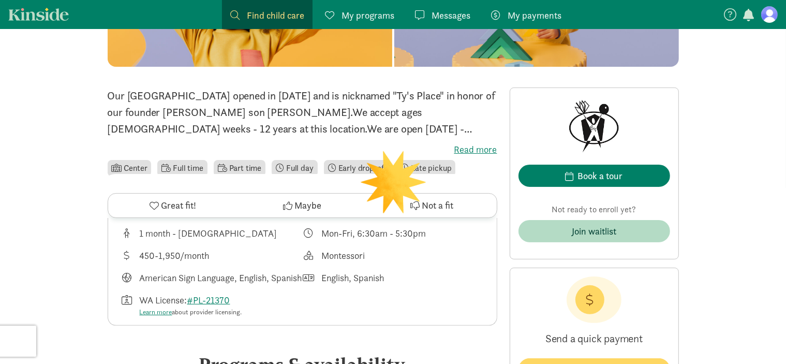
scroll to position [259, 0]
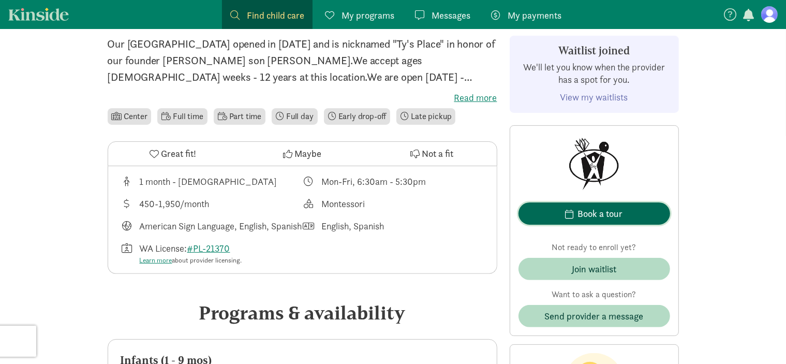
click at [608, 213] on div "Book a tour" at bounding box center [600, 213] width 45 height 14
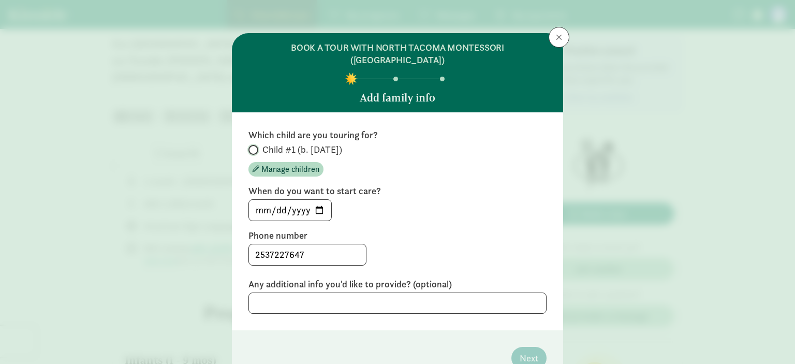
click at [250, 146] on input "Child #1 (b. [DATE])" at bounding box center [251, 149] width 7 height 7
radio input "true"
click at [315, 200] on input "[DATE]" at bounding box center [290, 210] width 82 height 21
type input "[DATE]"
click at [524, 351] on span "Next" at bounding box center [528, 358] width 19 height 14
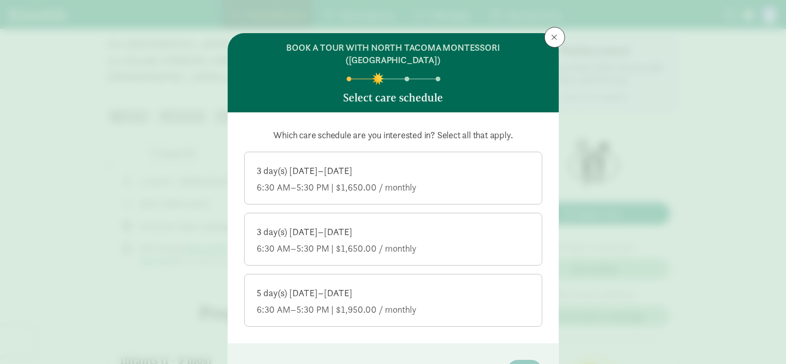
click at [404, 181] on div "6:30 AM–5:30 PM | $1,650.00 / monthly" at bounding box center [393, 187] width 272 height 12
click at [0, 0] on input "3 day(s) [DATE]–[DATE] 6:30 AM–5:30 PM | $1,650.00 / monthly" at bounding box center [0, 0] width 0 height 0
click at [431, 287] on div "5 day(s) [DATE]–[DATE]" at bounding box center [393, 293] width 272 height 12
click at [0, 0] on input "5 day(s) [DATE]–[DATE] 6:30 AM–5:30 PM | $1,950.00 / monthly" at bounding box center [0, 0] width 0 height 0
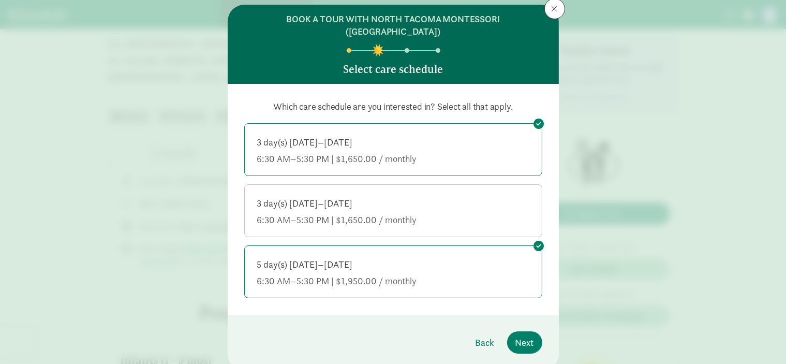
scroll to position [54, 0]
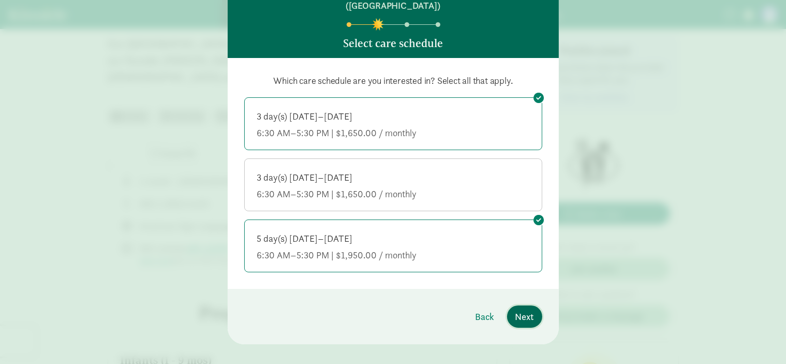
click at [517, 309] on span "Next" at bounding box center [524, 316] width 19 height 14
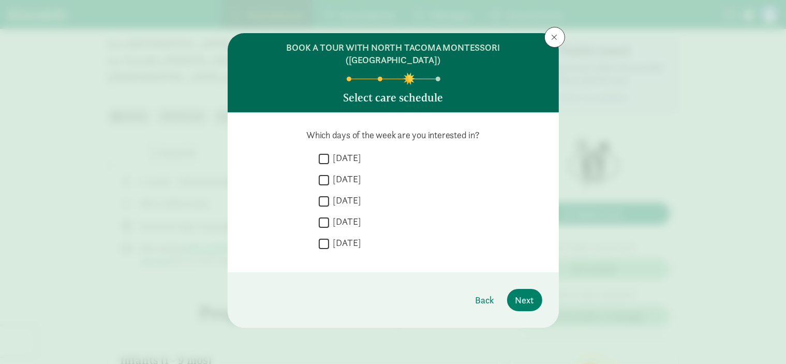
click at [323, 152] on input "[DATE]" at bounding box center [324, 159] width 10 height 14
checkbox input "true"
click at [323, 173] on input "[DATE]" at bounding box center [324, 180] width 10 height 14
checkbox input "true"
click at [323, 194] on input "[DATE]" at bounding box center [324, 201] width 10 height 14
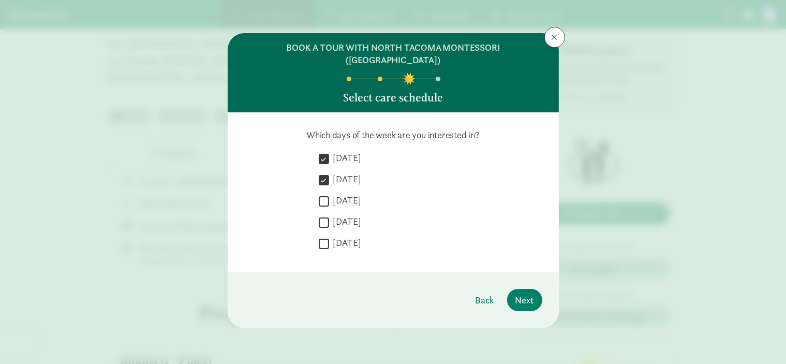
checkbox input "true"
click at [323, 215] on input "[DATE]" at bounding box center [324, 222] width 10 height 14
checkbox input "true"
click at [522, 293] on span "Next" at bounding box center [524, 300] width 19 height 14
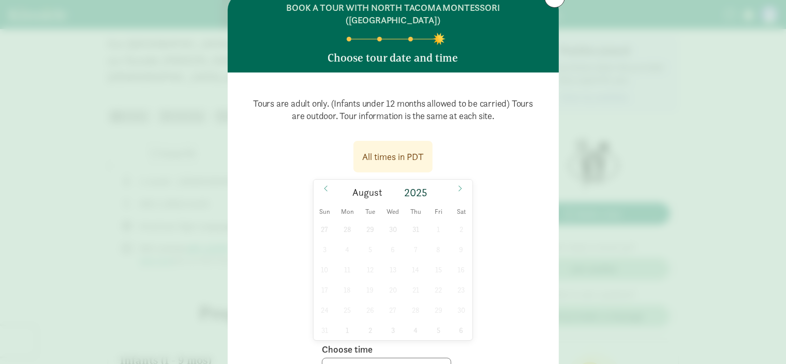
scroll to position [103, 0]
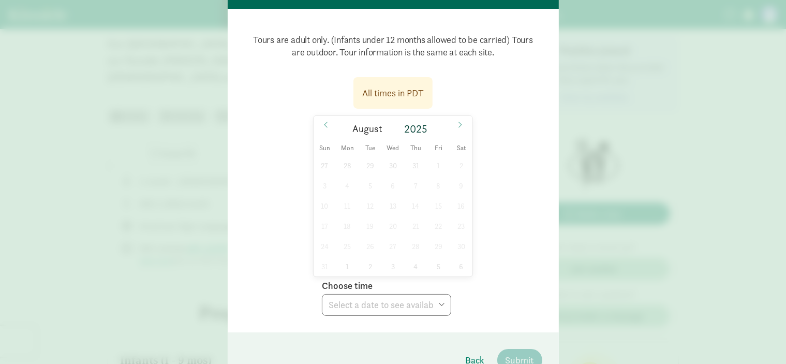
click at [409, 155] on div "27 28 29 30 31 1 2 3 4 5 6 7 8 9 10 11 12 13 14 15 16 17 18 19 20 21 22 23 24 2…" at bounding box center [393, 215] width 159 height 121
click at [417, 122] on div "2025" at bounding box center [417, 129] width 37 height 14
click at [367, 124] on span "August" at bounding box center [367, 129] width 30 height 10
click at [457, 121] on icon at bounding box center [460, 124] width 6 height 7
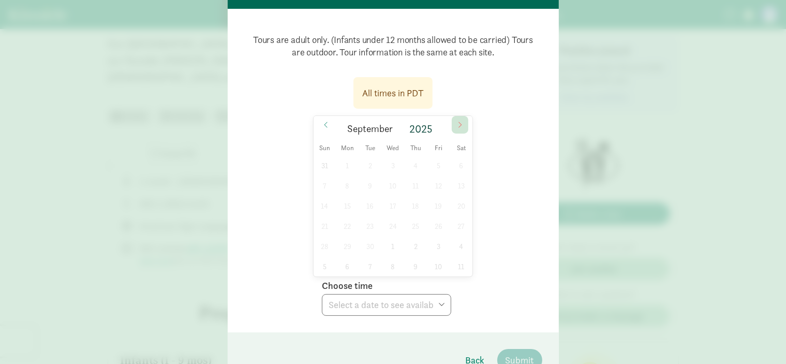
click at [457, 121] on icon at bounding box center [460, 124] width 6 height 7
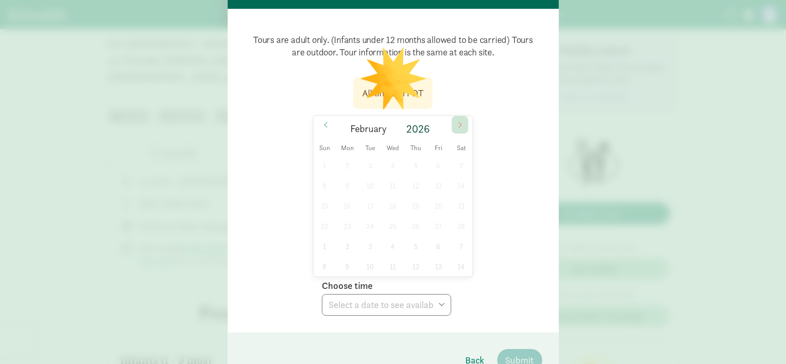
click at [457, 121] on icon at bounding box center [460, 124] width 6 height 7
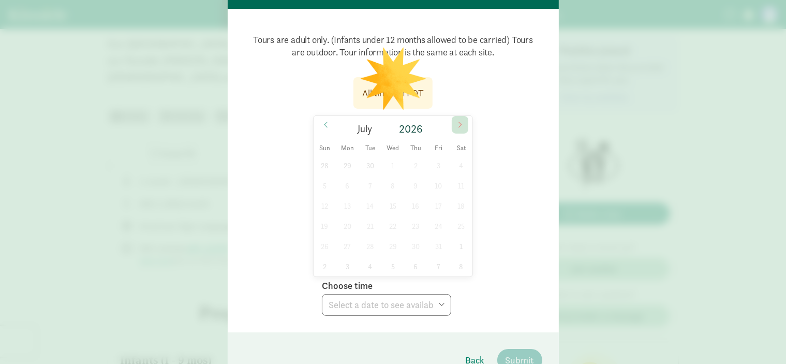
click at [457, 121] on icon at bounding box center [460, 124] width 6 height 7
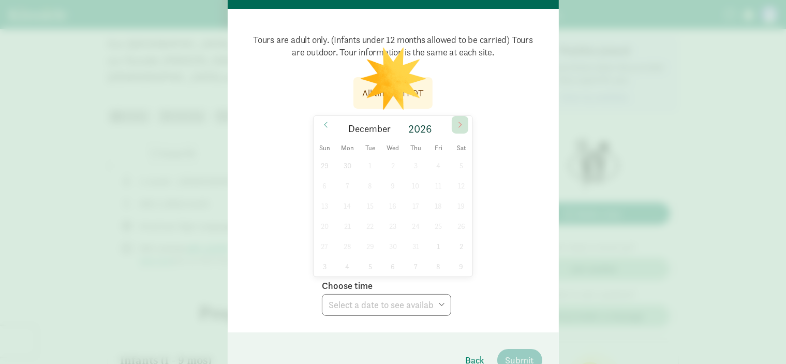
click at [457, 121] on icon at bounding box center [460, 124] width 6 height 7
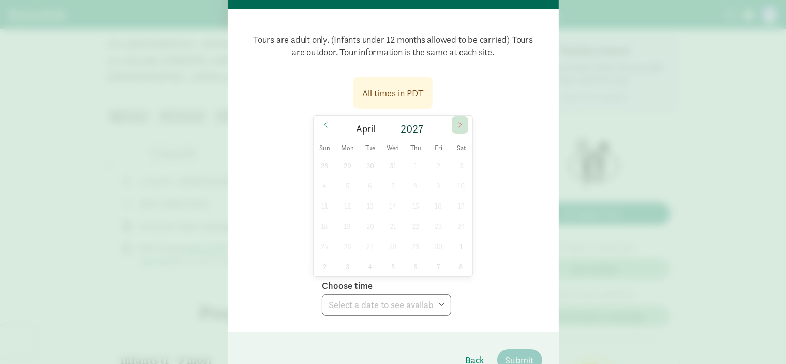
click at [457, 121] on icon at bounding box center [460, 124] width 6 height 7
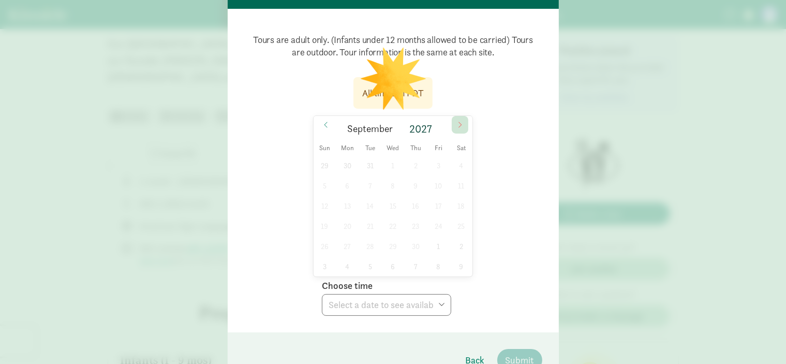
click at [457, 121] on icon at bounding box center [460, 124] width 6 height 7
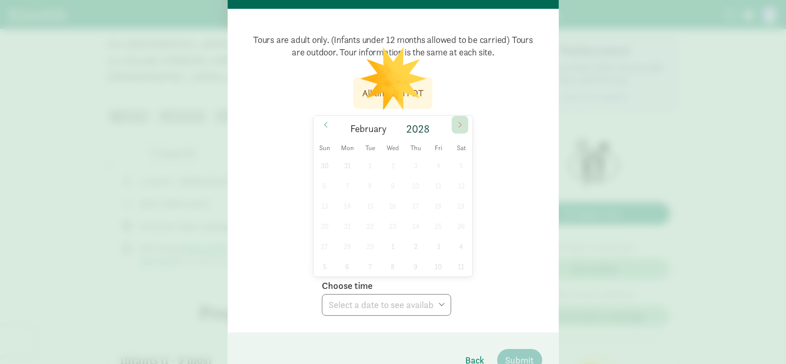
click at [457, 121] on icon at bounding box center [460, 124] width 6 height 7
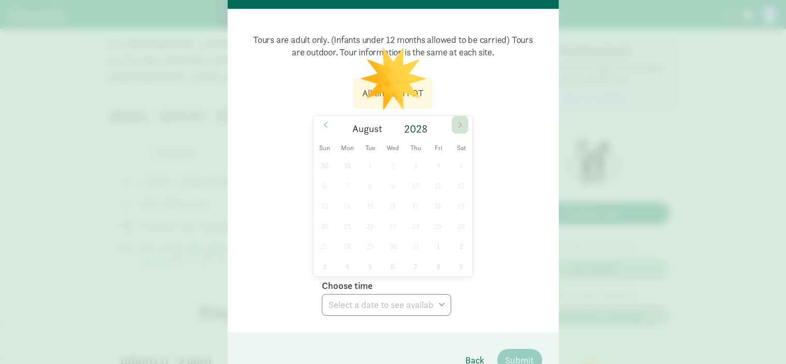
click at [457, 121] on icon at bounding box center [460, 124] width 6 height 7
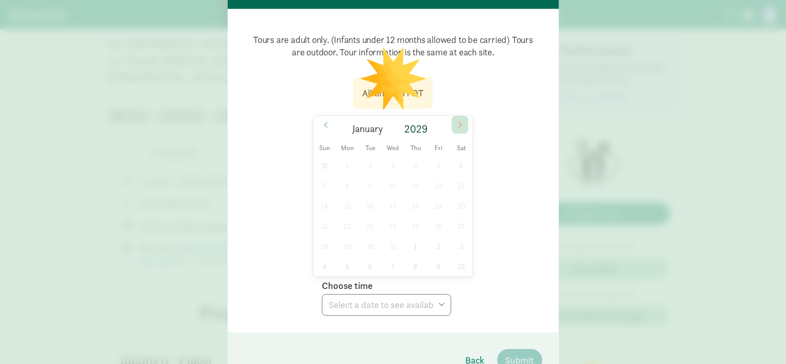
click at [457, 121] on icon at bounding box center [460, 124] width 6 height 7
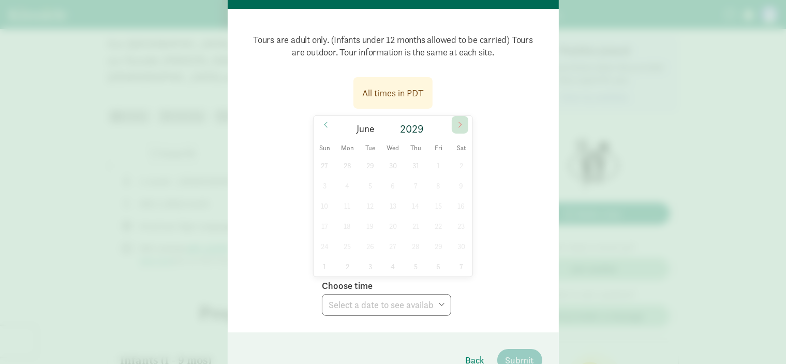
click at [457, 121] on icon at bounding box center [460, 124] width 6 height 7
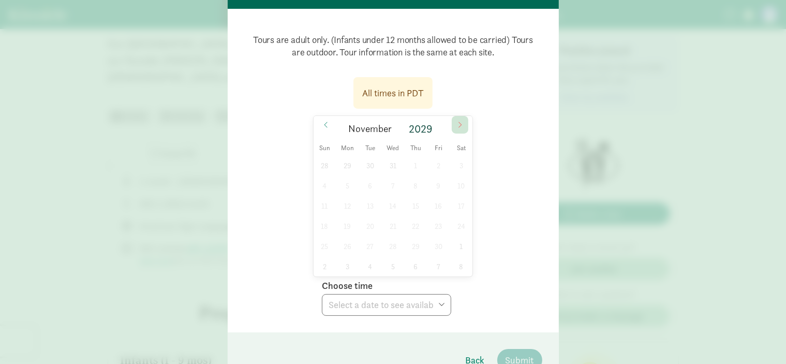
click at [457, 121] on icon at bounding box center [460, 124] width 6 height 7
type input "2030"
click at [457, 121] on icon at bounding box center [460, 124] width 6 height 7
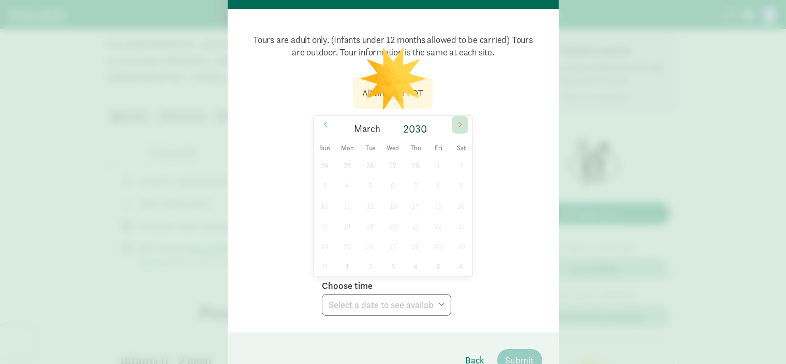
click at [457, 121] on icon at bounding box center [460, 124] width 6 height 7
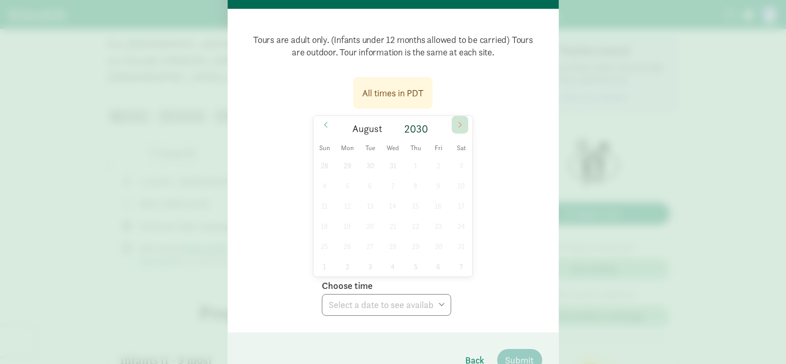
click at [457, 121] on icon at bounding box center [460, 124] width 6 height 7
click at [437, 173] on div "1 2 3 4 5 6 7 8 9 10 11 12 13 14 15 16 17 18 19 20 21 22 23 24 25 26 27 28 29 3…" at bounding box center [393, 215] width 159 height 121
click at [449, 256] on div "1 2 3 4 5 6 7 8 9 10 11 12 13 14 15 16 17 18 19 20 21 22 23 24 25 26 27 28 29 3…" at bounding box center [393, 215] width 159 height 121
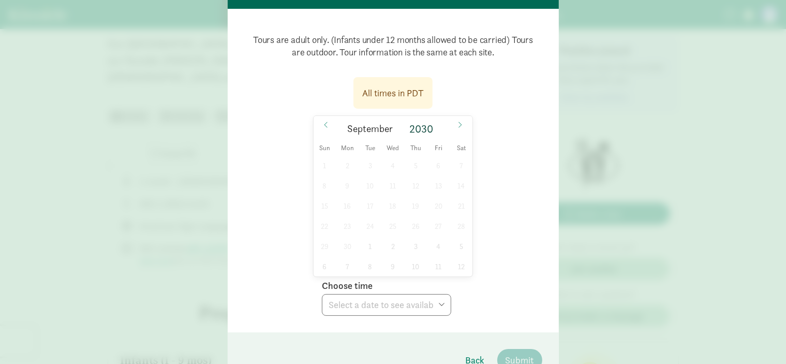
click at [360, 222] on div "1 2 3 4 5 6 7 8 9 10 11 12 13 14 15 16 17 18 19 20 21 22 23 24 25 26 27 28 29 3…" at bounding box center [393, 215] width 159 height 121
click at [369, 124] on span "September" at bounding box center [370, 129] width 46 height 10
click at [373, 169] on div "1 2 3 4 5 6 7 8 9 10 11 12 13 14 15 16 17 18 19 20 21 22 23 24 25 26 27 28 29 3…" at bounding box center [393, 215] width 159 height 121
click at [404, 235] on div "1 2 3 4 5 6 7 8 9 10 11 12 13 14 15 16 17 18 19 20 21 22 23 24 25 26 27 28 29 3…" at bounding box center [393, 215] width 159 height 121
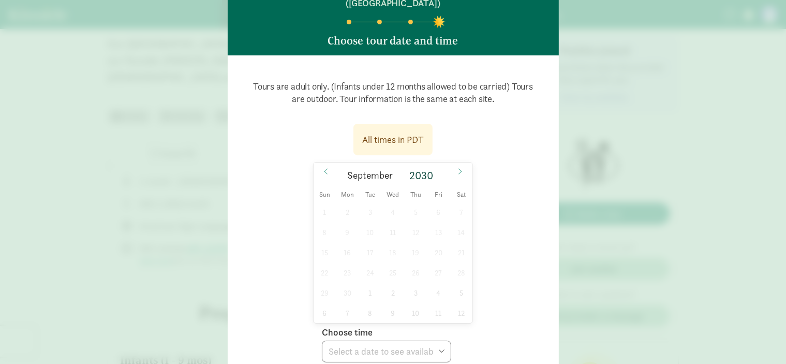
scroll to position [0, 0]
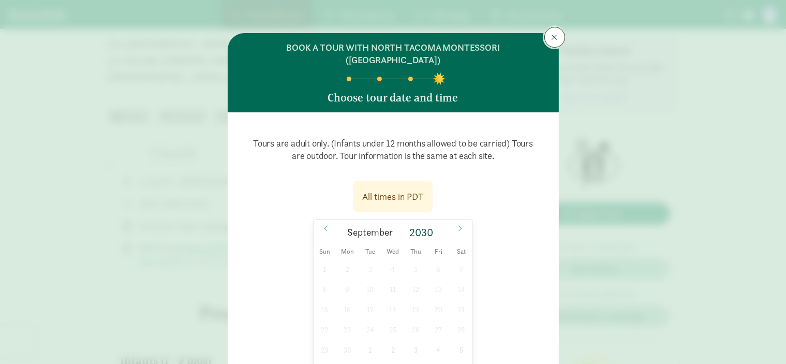
click at [554, 35] on span at bounding box center [555, 37] width 6 height 8
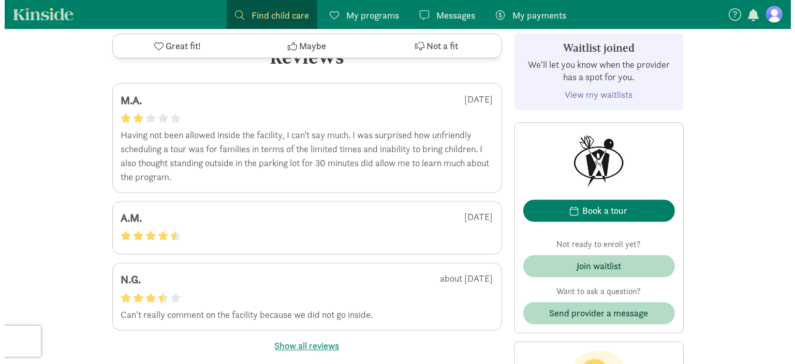
scroll to position [1914, 0]
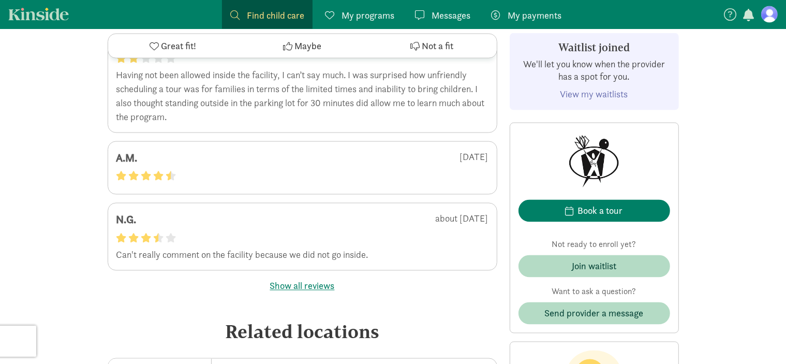
click at [302, 293] on button "Show all reviews" at bounding box center [302, 286] width 65 height 14
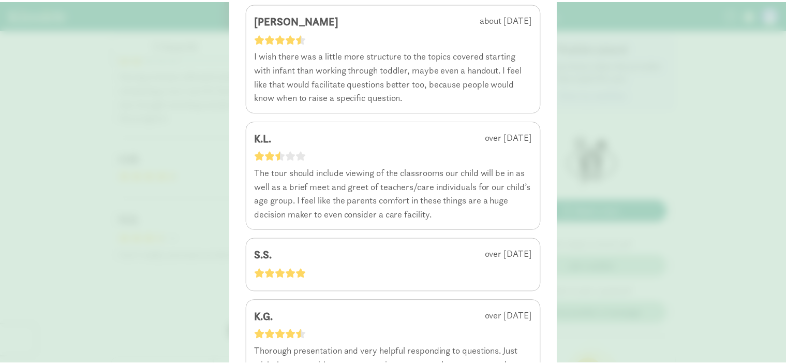
scroll to position [1088, 0]
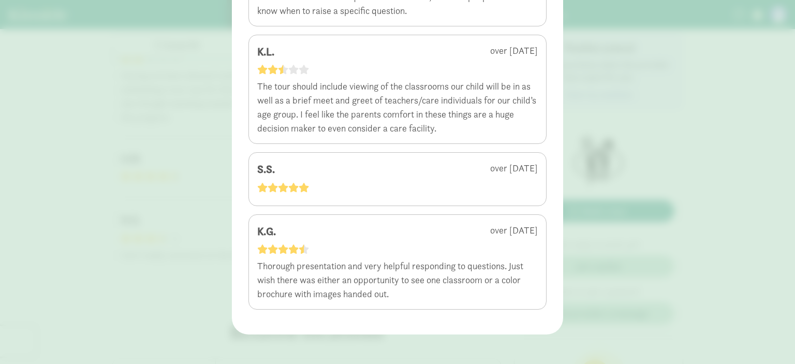
click at [735, 74] on div "4.5 - 15 reviews M.A. 5 months ago Having not been allowed inside the facility,…" at bounding box center [397, 182] width 795 height 364
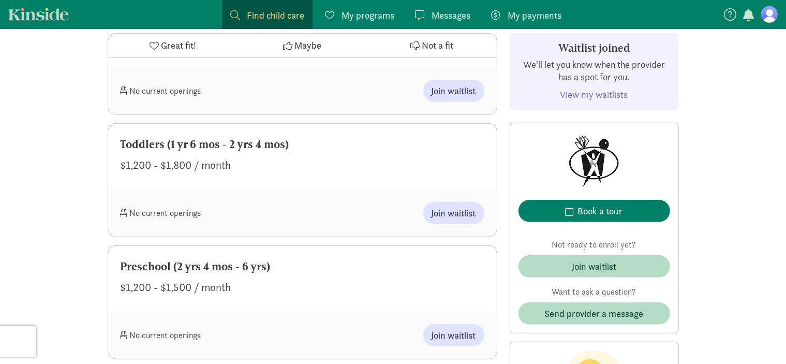
scroll to position [0, 0]
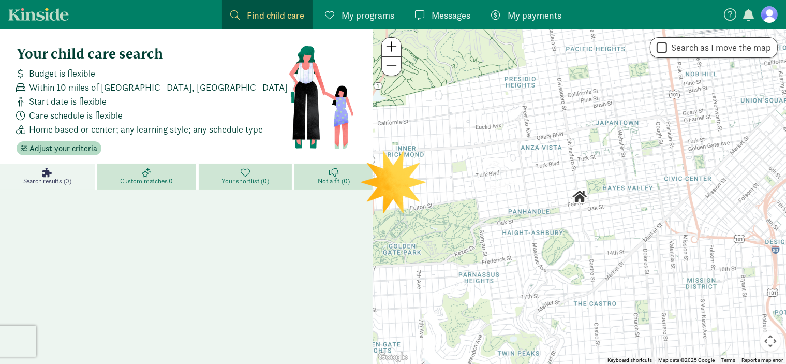
click at [773, 19] on figure at bounding box center [769, 14] width 17 height 17
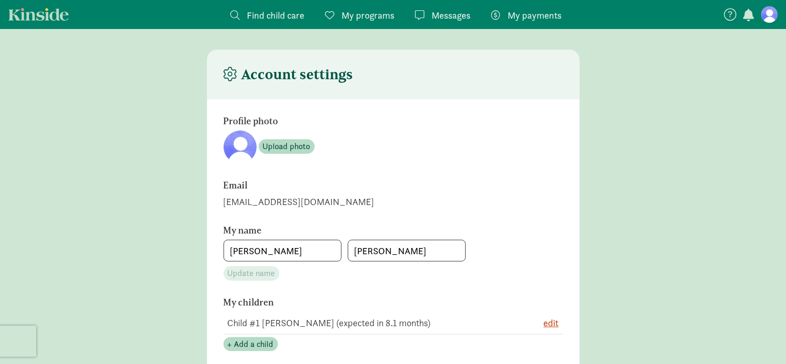
click at [372, 21] on span "My programs" at bounding box center [367, 15] width 53 height 14
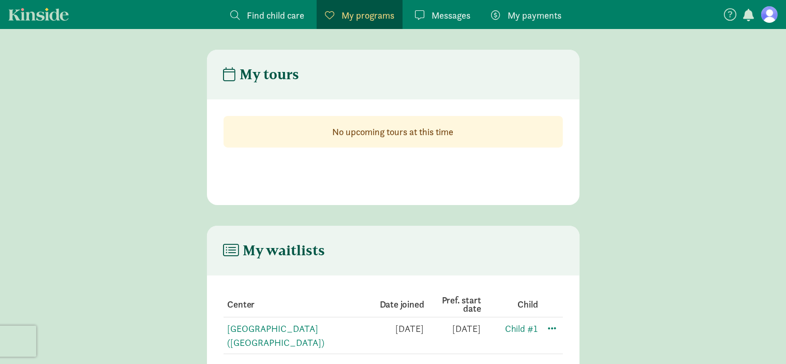
scroll to position [21, 0]
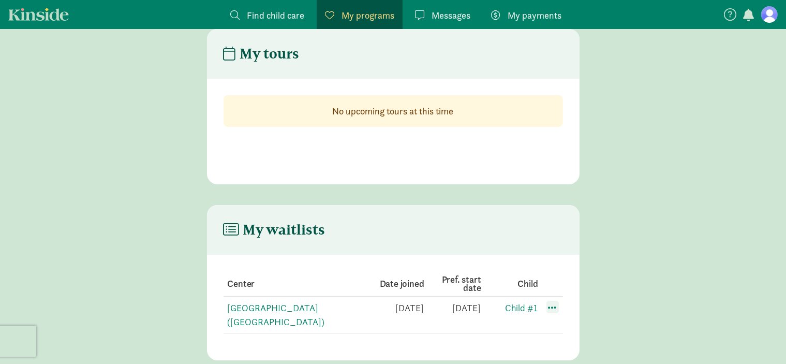
click at [556, 305] on span at bounding box center [552, 307] width 12 height 12
click at [622, 237] on main "My waitlists Center Date joined Pref. start date Child North Tacoma Montessori …" at bounding box center [393, 282] width 786 height 155
click at [308, 306] on link "[GEOGRAPHIC_DATA] ([GEOGRAPHIC_DATA])" at bounding box center [276, 315] width 97 height 26
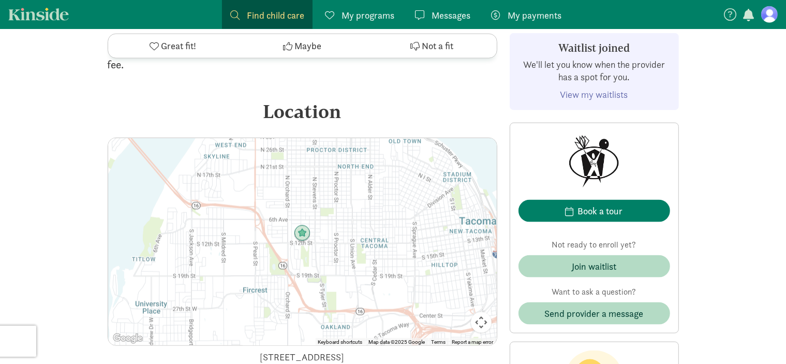
scroll to position [1449, 0]
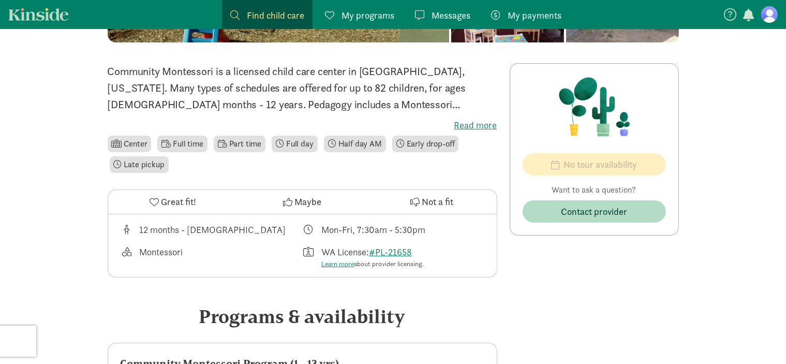
scroll to position [207, 0]
